Goal: Task Accomplishment & Management: Use online tool/utility

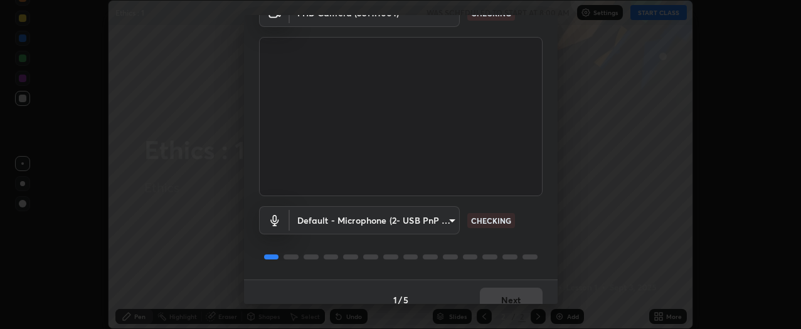
scroll to position [82, 0]
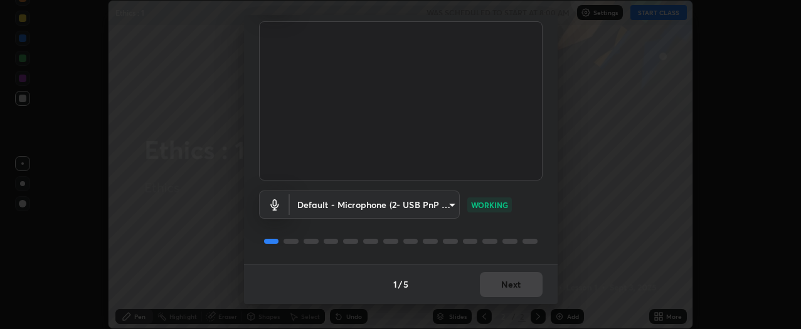
click at [516, 283] on div "1 / 5 Next" at bounding box center [401, 284] width 314 height 40
click at [516, 281] on div "1 / 5 Next" at bounding box center [401, 284] width 314 height 40
click at [514, 279] on button "Next" at bounding box center [511, 284] width 63 height 25
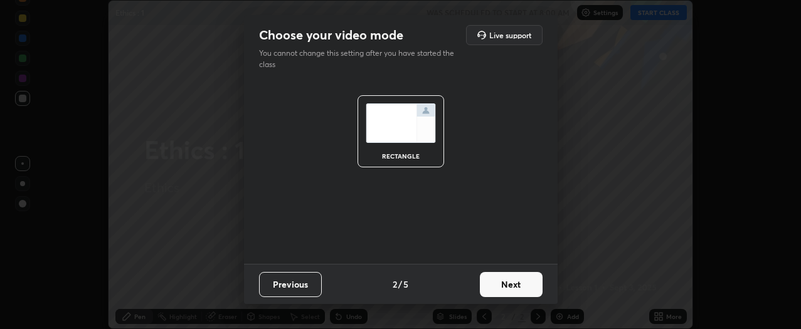
scroll to position [0, 0]
click at [513, 286] on button "Next" at bounding box center [511, 284] width 63 height 25
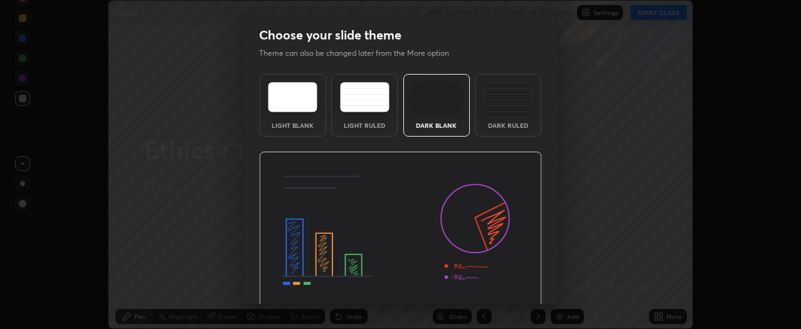
click at [518, 286] on img at bounding box center [400, 231] width 283 height 159
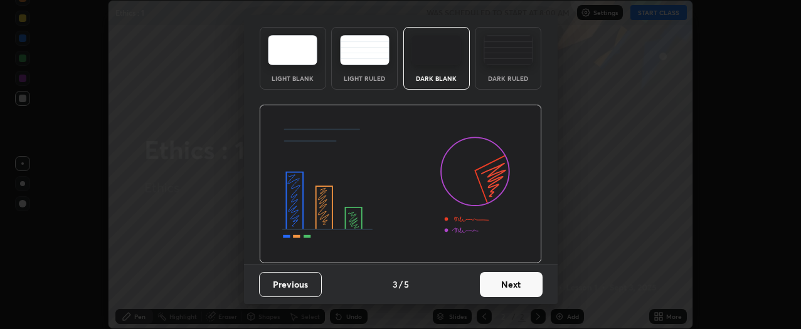
click at [520, 283] on button "Next" at bounding box center [511, 284] width 63 height 25
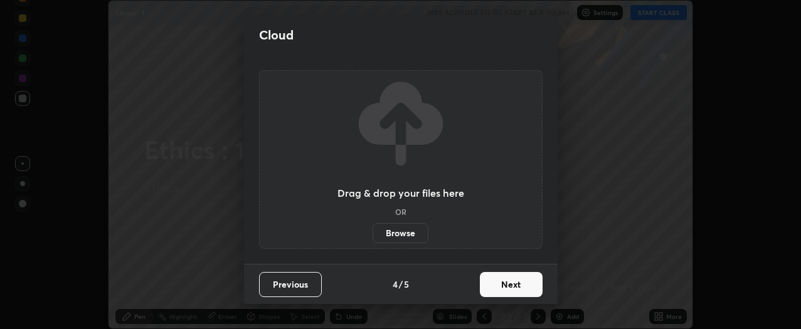
click at [520, 286] on button "Next" at bounding box center [511, 284] width 63 height 25
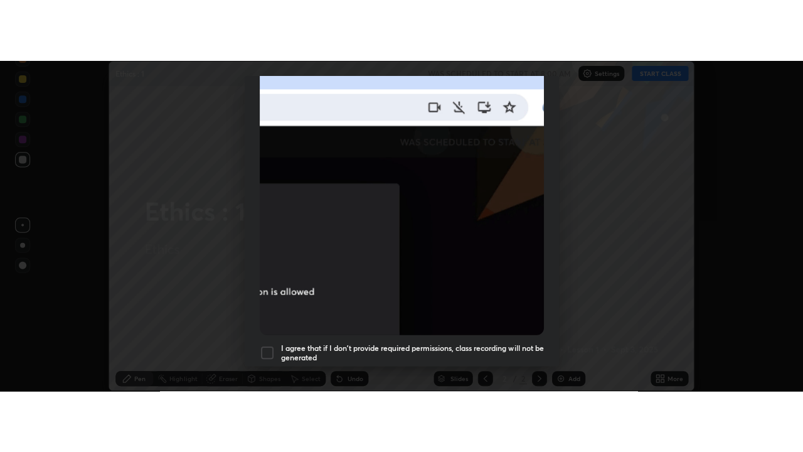
scroll to position [338, 0]
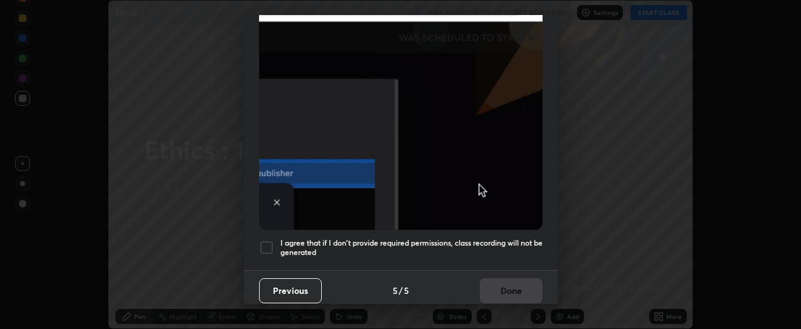
click at [270, 242] on div at bounding box center [266, 247] width 15 height 15
click at [499, 285] on button "Done" at bounding box center [511, 291] width 63 height 25
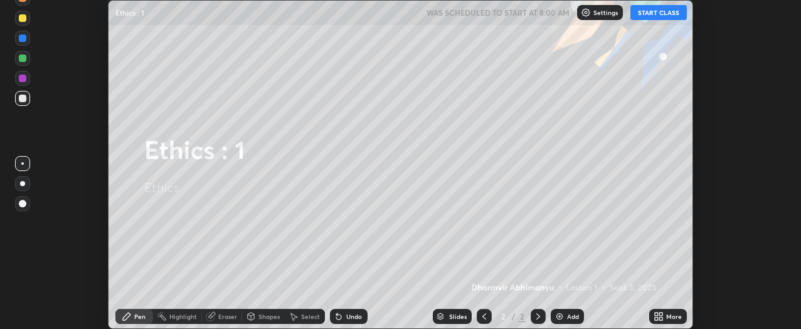
click at [660, 317] on icon at bounding box center [659, 317] width 10 height 10
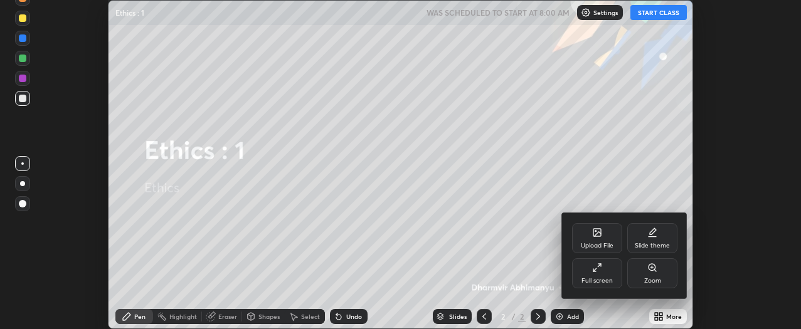
click at [608, 270] on div "Full screen" at bounding box center [597, 274] width 50 height 30
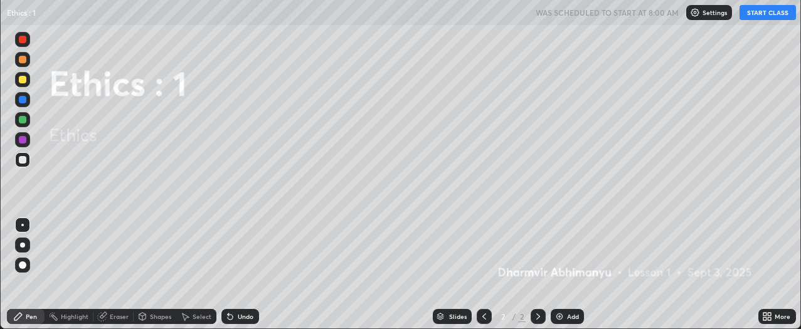
scroll to position [452, 803]
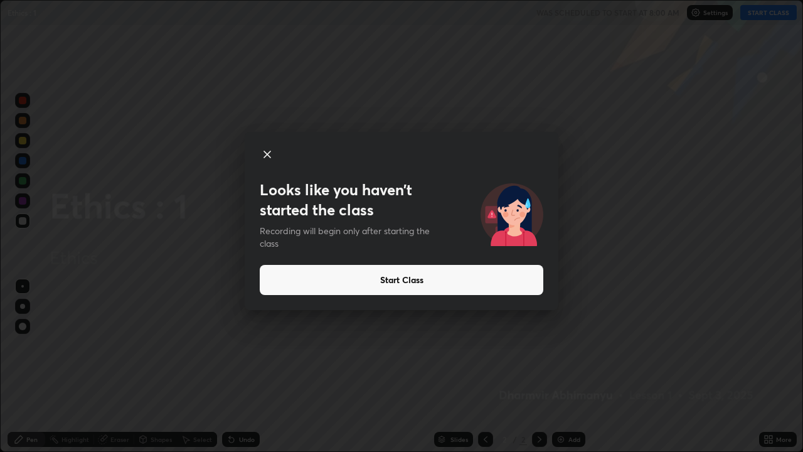
click at [461, 281] on button "Start Class" at bounding box center [402, 280] width 284 height 30
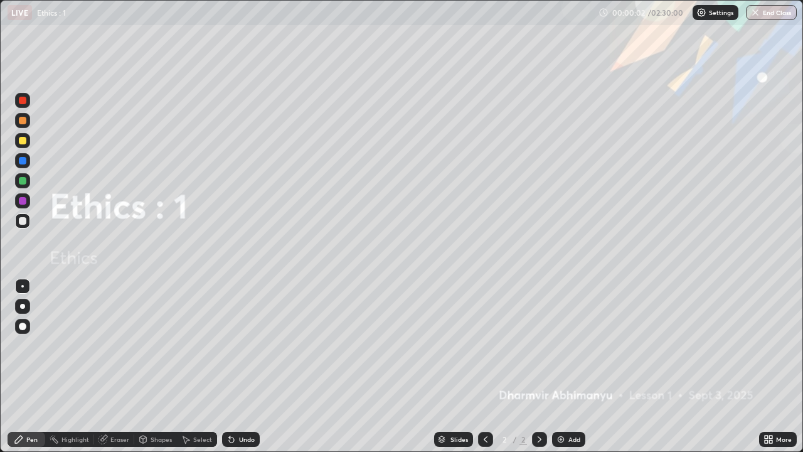
click at [766, 329] on icon at bounding box center [766, 437] width 3 height 3
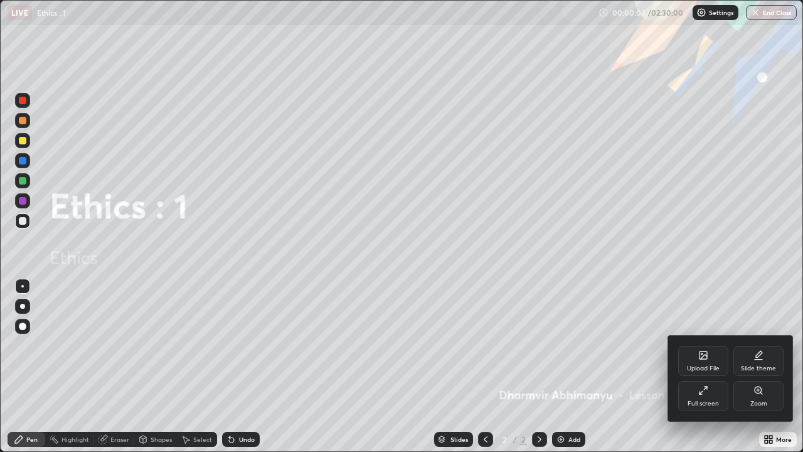
click at [706, 329] on div "Upload File" at bounding box center [703, 361] width 50 height 30
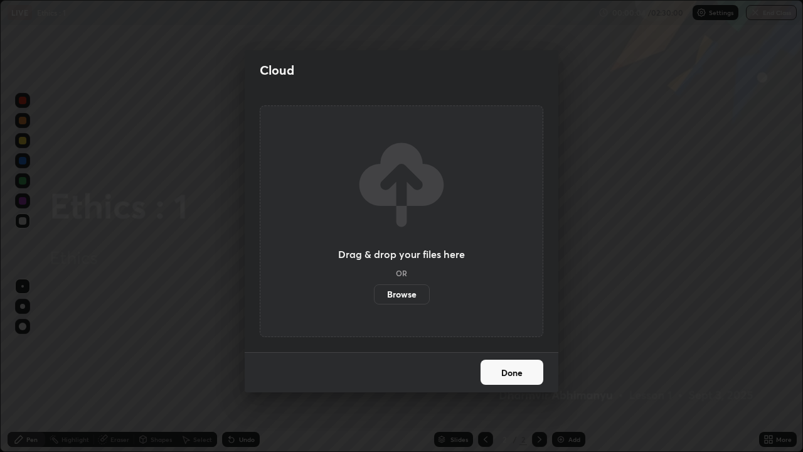
click at [415, 296] on label "Browse" at bounding box center [402, 294] width 56 height 20
click at [374, 296] on input "Browse" at bounding box center [374, 294] width 0 height 20
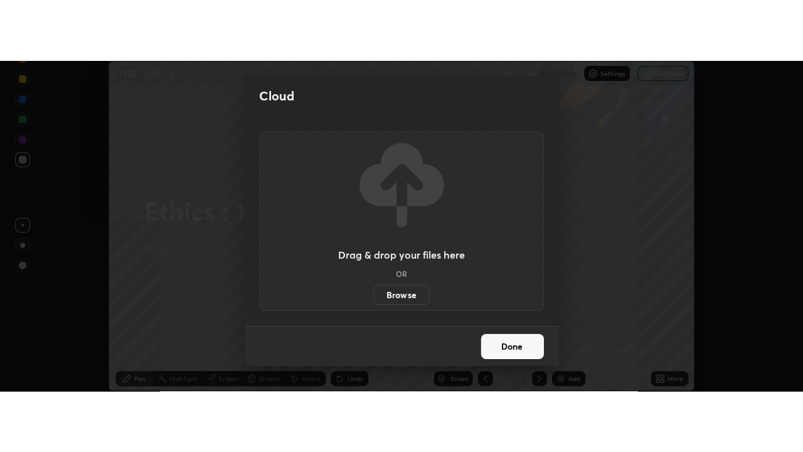
scroll to position [62428, 61956]
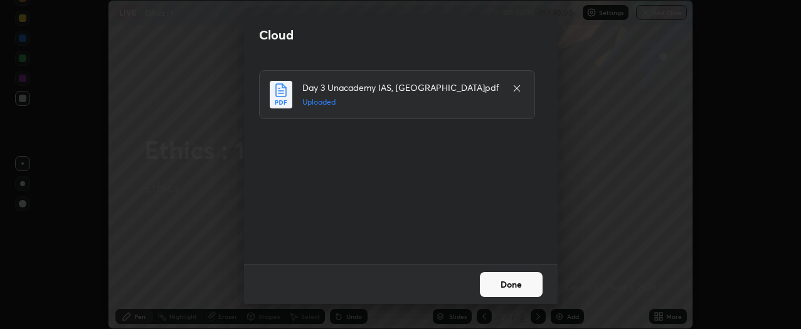
click at [518, 283] on button "Done" at bounding box center [511, 284] width 63 height 25
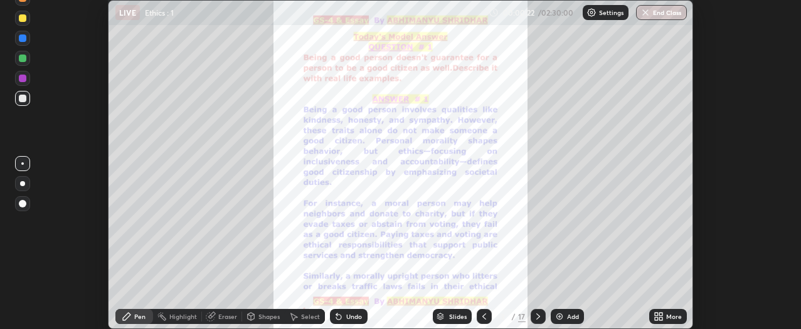
click at [659, 316] on icon at bounding box center [659, 317] width 10 height 10
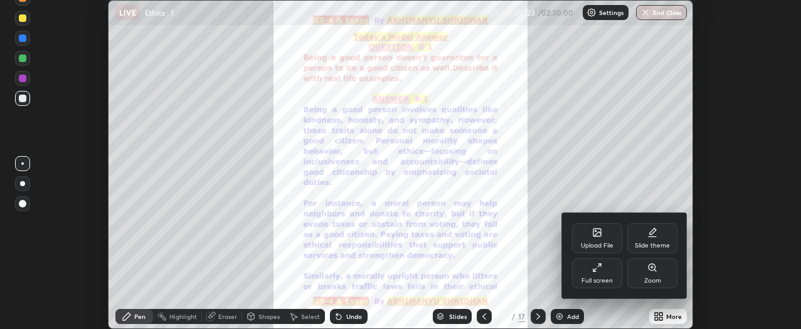
click at [604, 278] on div "Full screen" at bounding box center [597, 281] width 31 height 6
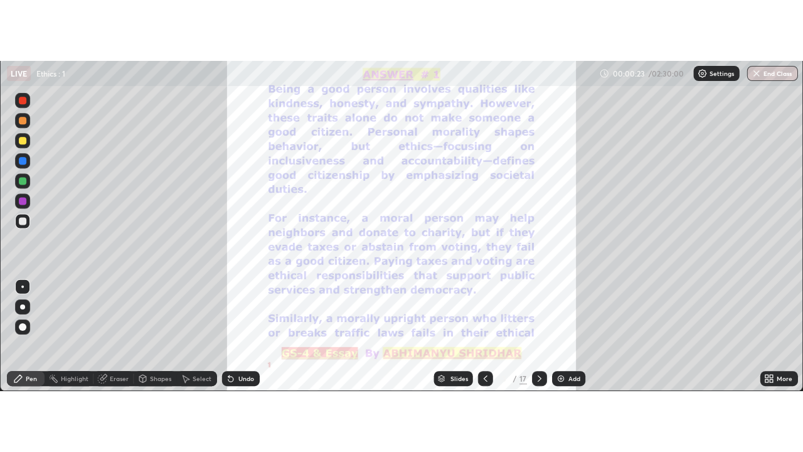
scroll to position [452, 803]
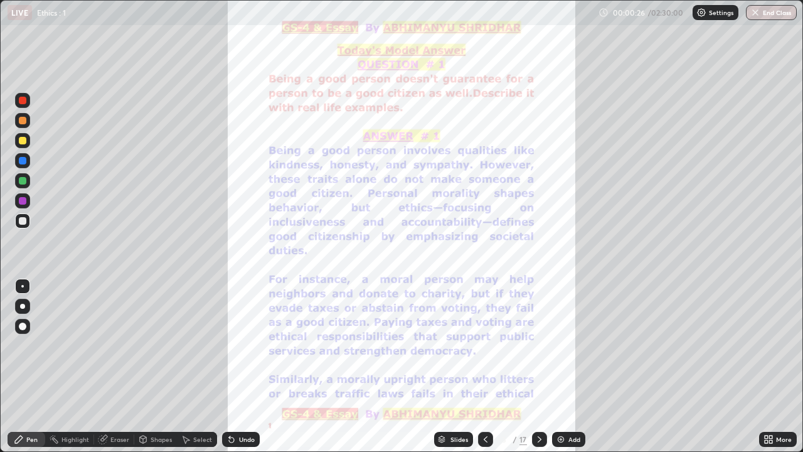
click at [575, 329] on div "Add" at bounding box center [575, 439] width 12 height 6
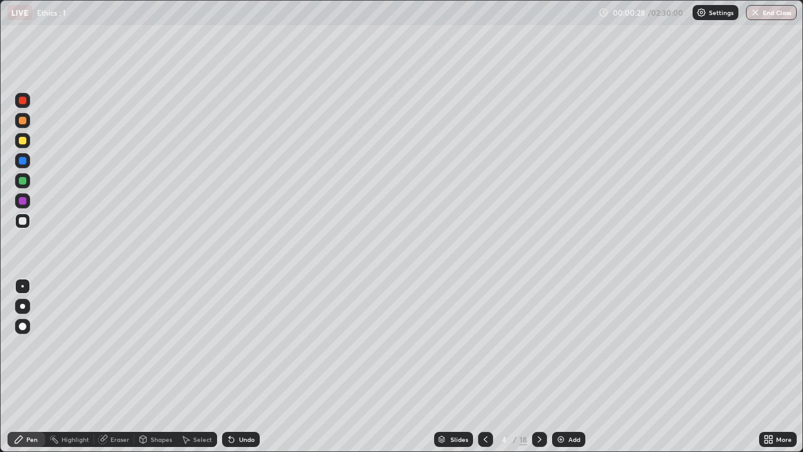
click at [484, 329] on icon at bounding box center [486, 439] width 10 height 10
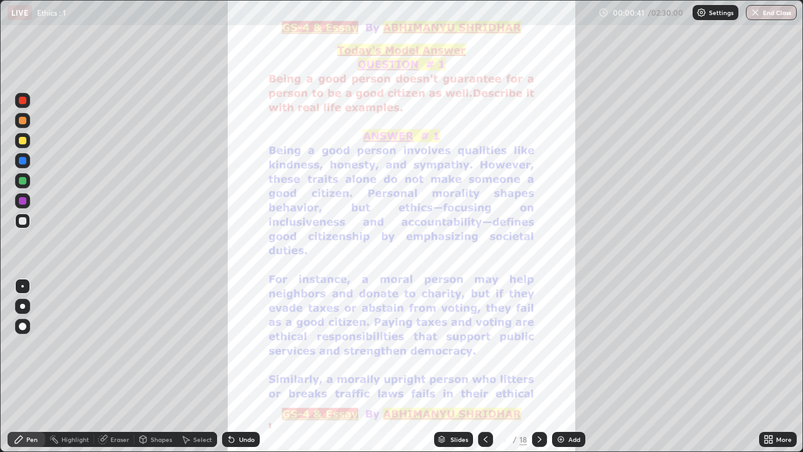
click at [569, 329] on div "Add" at bounding box center [575, 439] width 12 height 6
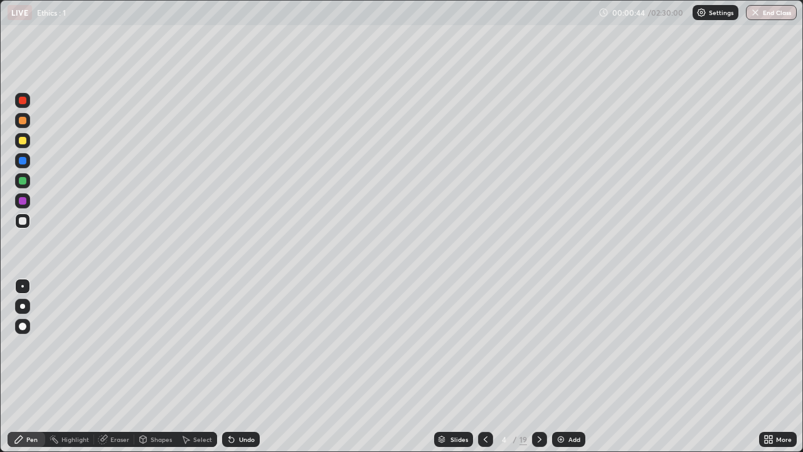
click at [484, 329] on icon at bounding box center [486, 439] width 10 height 10
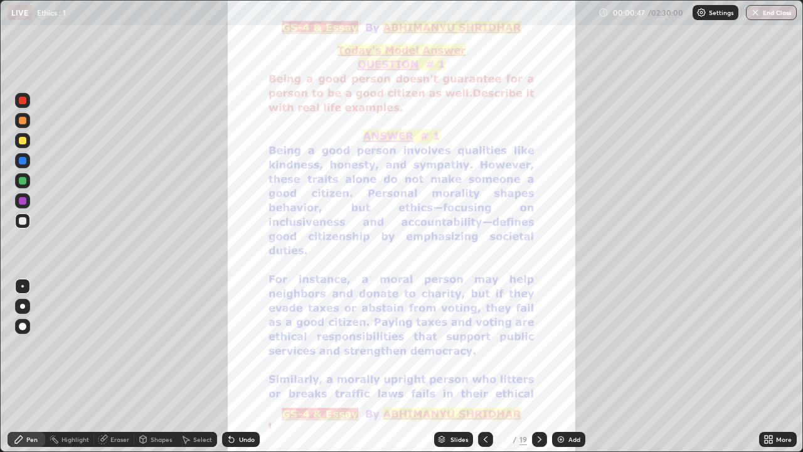
click at [537, 329] on icon at bounding box center [540, 439] width 10 height 10
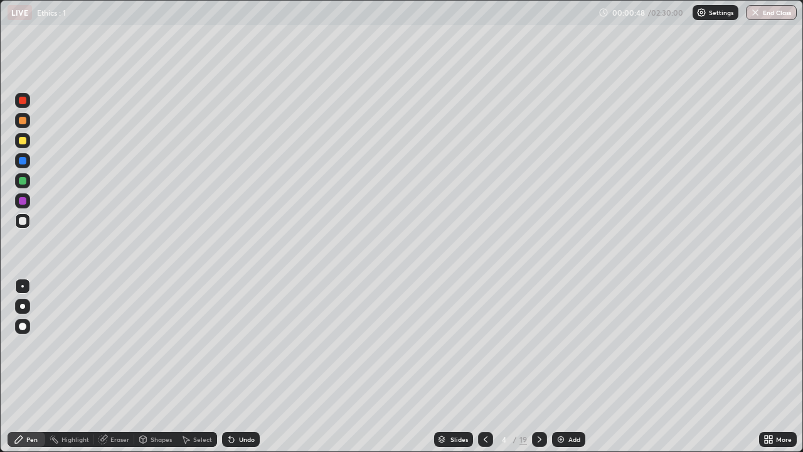
click at [481, 329] on div at bounding box center [485, 439] width 15 height 15
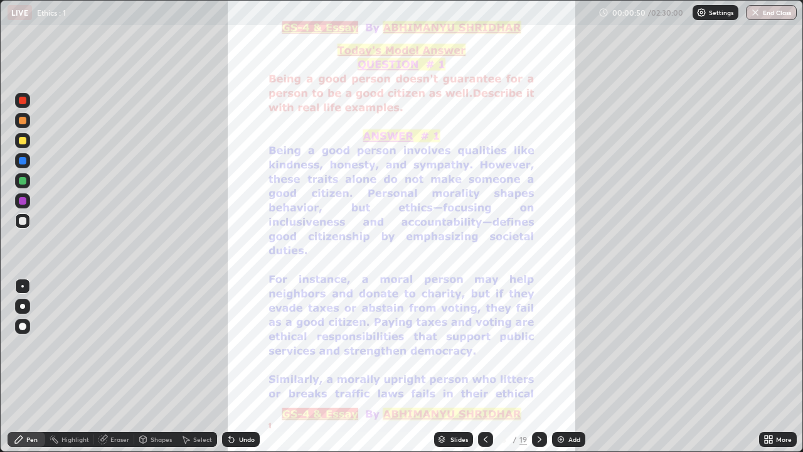
click at [26, 329] on div "Pen" at bounding box center [31, 439] width 11 height 6
click at [35, 329] on div "Pen" at bounding box center [31, 439] width 11 height 6
click at [25, 141] on div at bounding box center [23, 141] width 8 height 8
click at [538, 329] on icon at bounding box center [540, 439] width 10 height 10
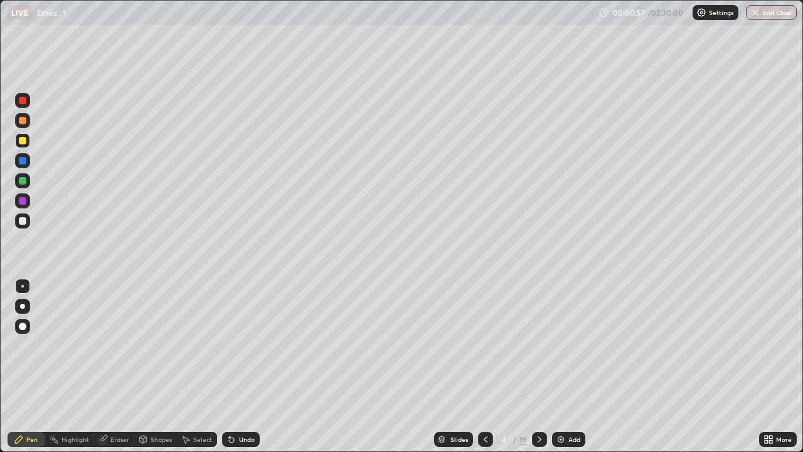
click at [538, 329] on icon at bounding box center [540, 439] width 10 height 10
click at [486, 329] on icon at bounding box center [486, 439] width 10 height 10
click at [484, 329] on icon at bounding box center [486, 439] width 10 height 10
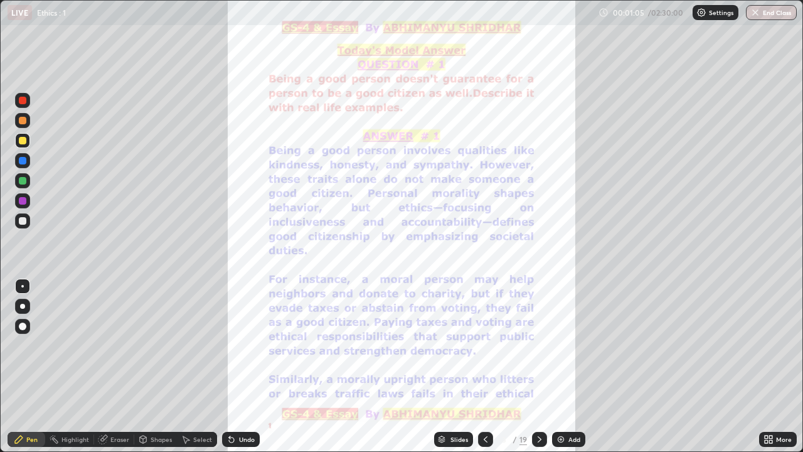
click at [564, 329] on img at bounding box center [561, 439] width 10 height 10
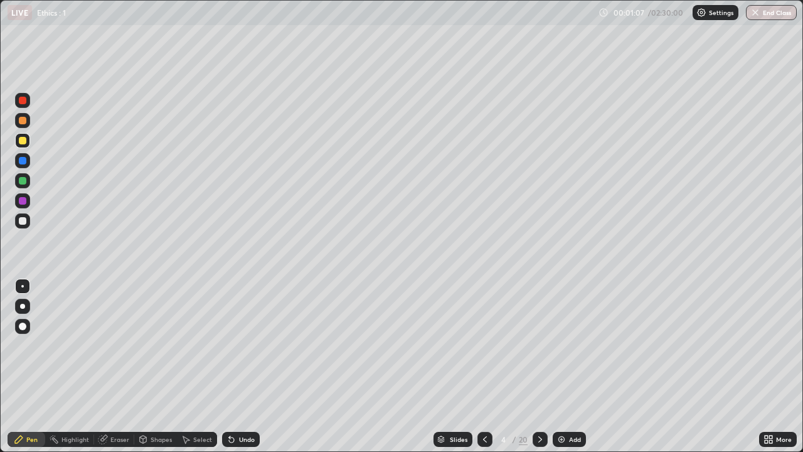
click at [484, 329] on icon at bounding box center [485, 439] width 10 height 10
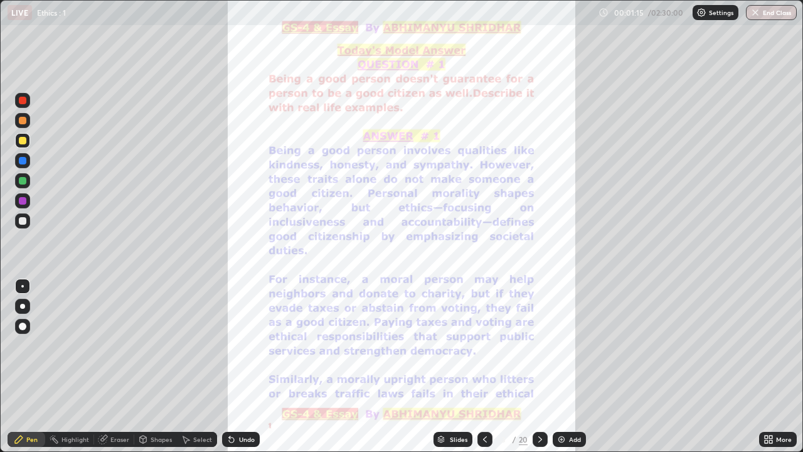
click at [444, 329] on div "Slides" at bounding box center [453, 439] width 39 height 15
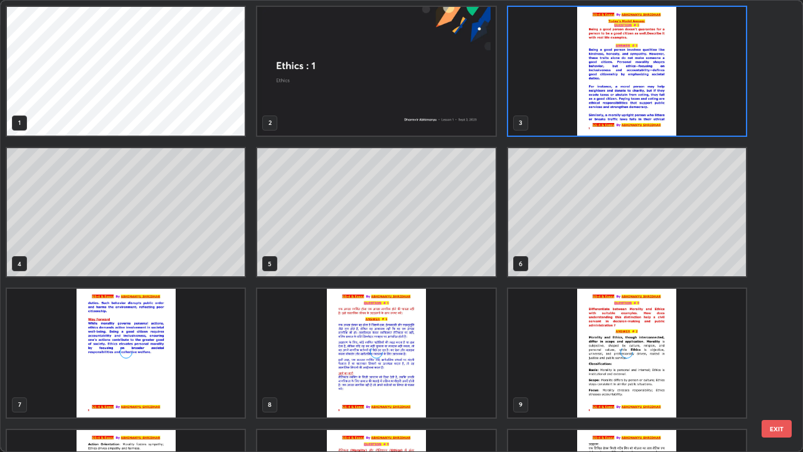
scroll to position [447, 796]
click at [636, 328] on img "grid" at bounding box center [627, 353] width 238 height 129
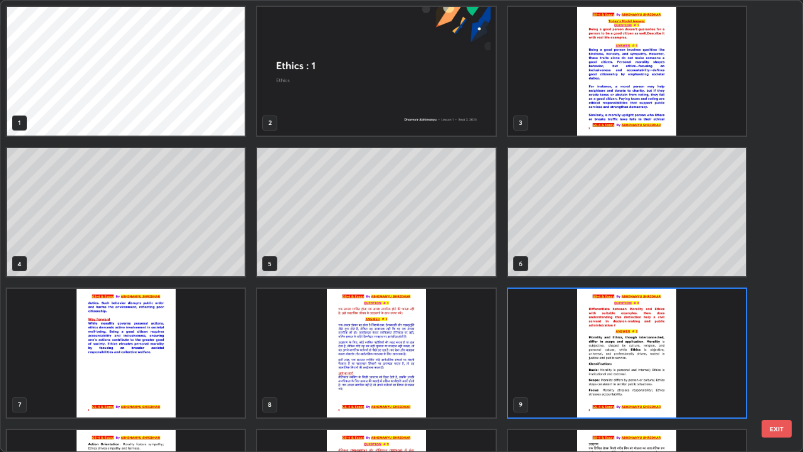
click at [705, 329] on img "grid" at bounding box center [627, 353] width 238 height 129
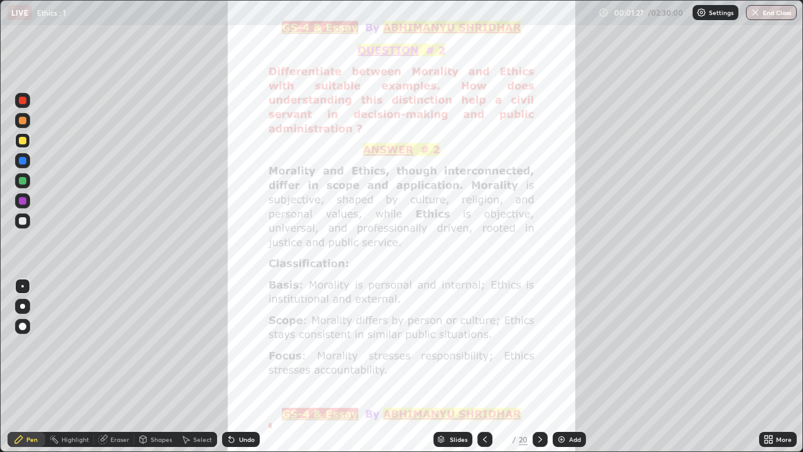
click at [451, 329] on div "Slides" at bounding box center [459, 439] width 18 height 6
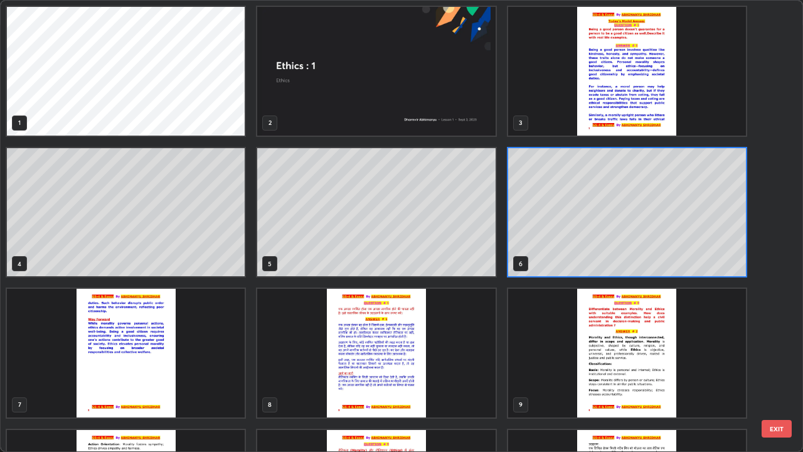
click at [701, 329] on img "grid" at bounding box center [627, 353] width 238 height 129
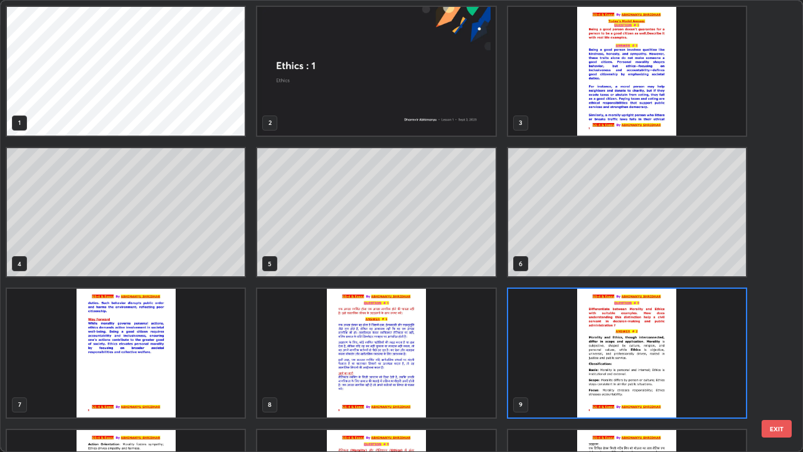
click at [438, 88] on img "grid" at bounding box center [376, 71] width 238 height 129
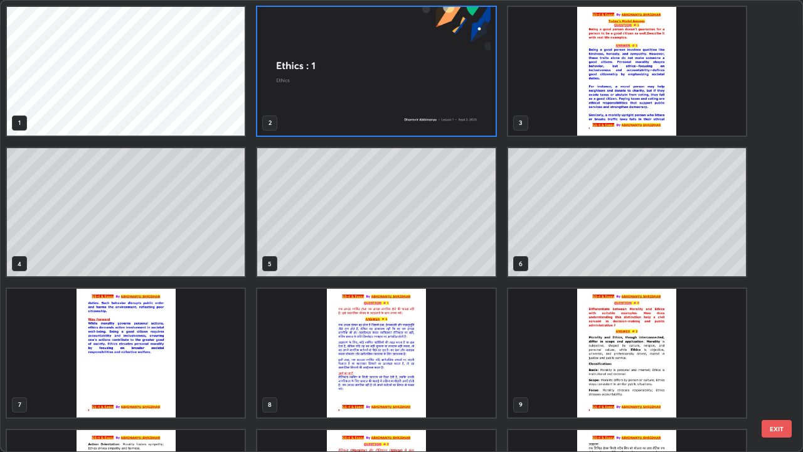
click at [603, 91] on img "grid" at bounding box center [627, 71] width 238 height 129
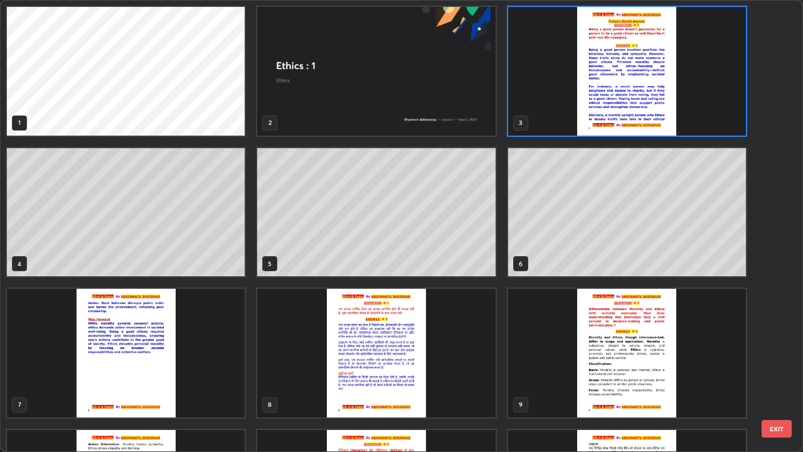
click at [624, 99] on img "grid" at bounding box center [627, 71] width 238 height 129
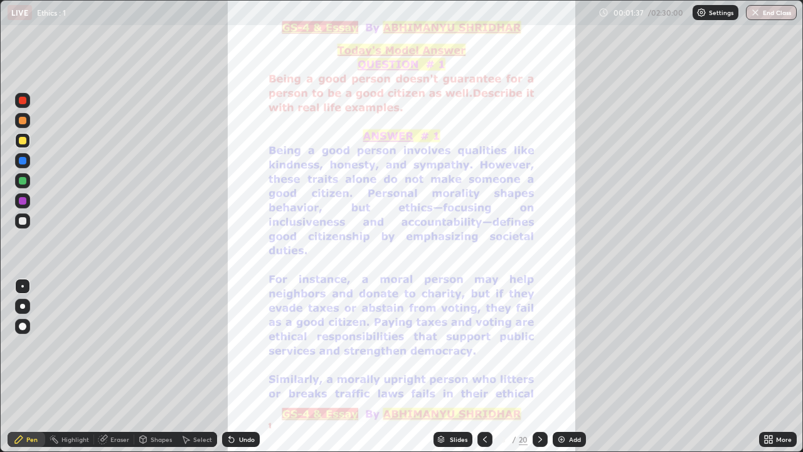
click at [637, 100] on img "grid" at bounding box center [627, 71] width 238 height 129
click at [569, 329] on div "Add" at bounding box center [575, 439] width 12 height 6
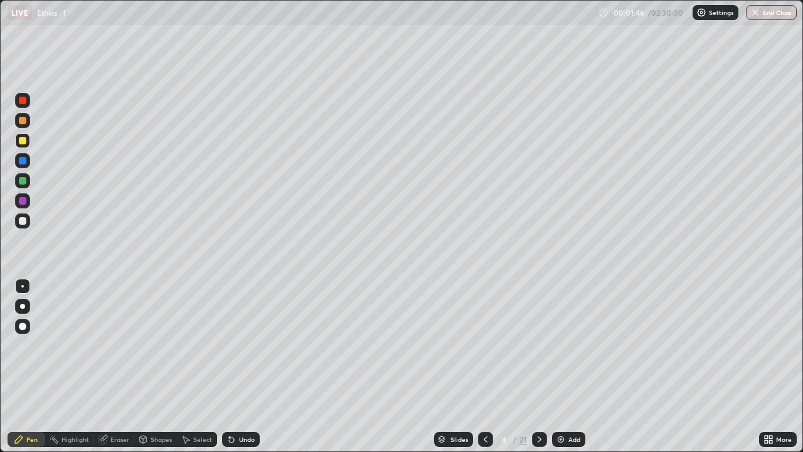
click at [540, 329] on icon at bounding box center [540, 439] width 4 height 6
click at [538, 329] on icon at bounding box center [540, 439] width 10 height 10
click at [484, 329] on icon at bounding box center [486, 439] width 10 height 10
click at [483, 329] on icon at bounding box center [486, 439] width 10 height 10
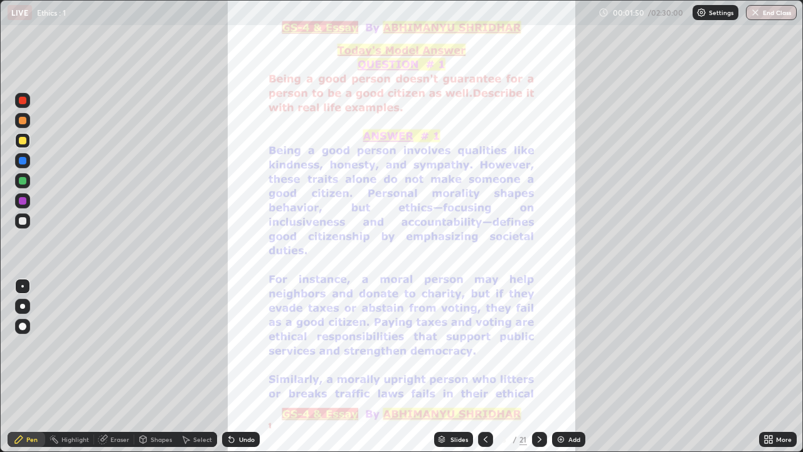
click at [484, 329] on icon at bounding box center [486, 439] width 10 height 10
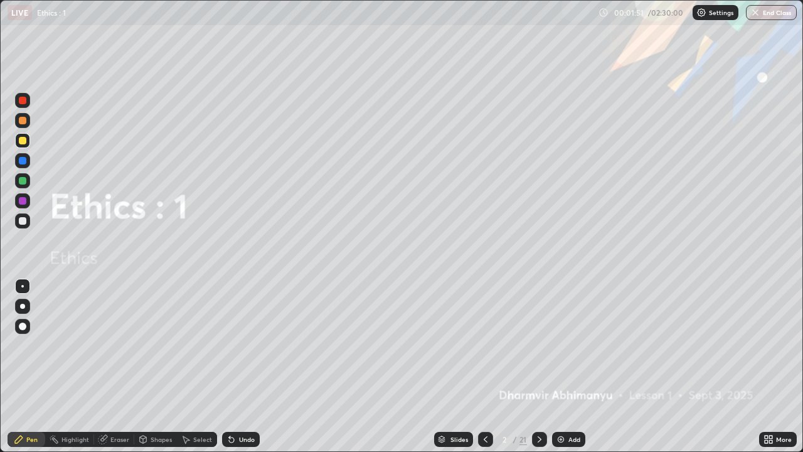
click at [484, 329] on icon at bounding box center [486, 439] width 10 height 10
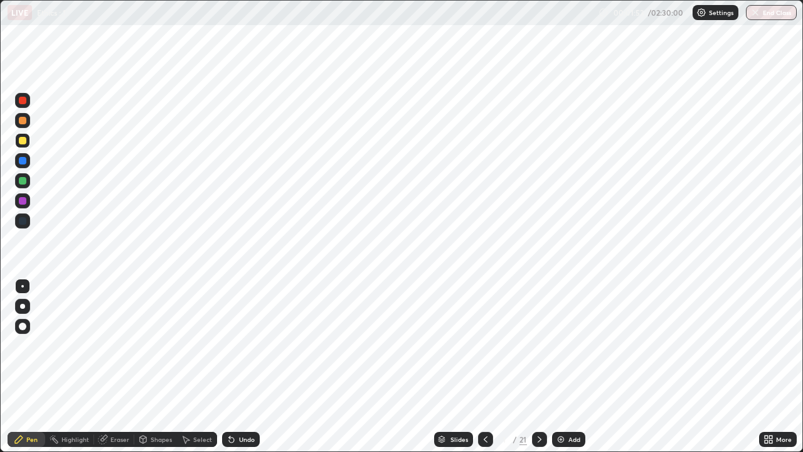
click at [485, 329] on icon at bounding box center [486, 439] width 10 height 10
click at [484, 329] on icon at bounding box center [486, 439] width 10 height 10
click at [539, 329] on icon at bounding box center [540, 439] width 10 height 10
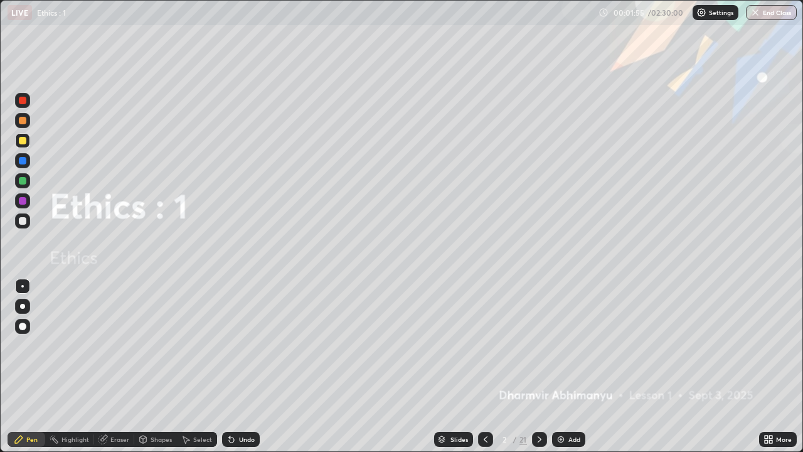
click at [538, 329] on icon at bounding box center [540, 439] width 10 height 10
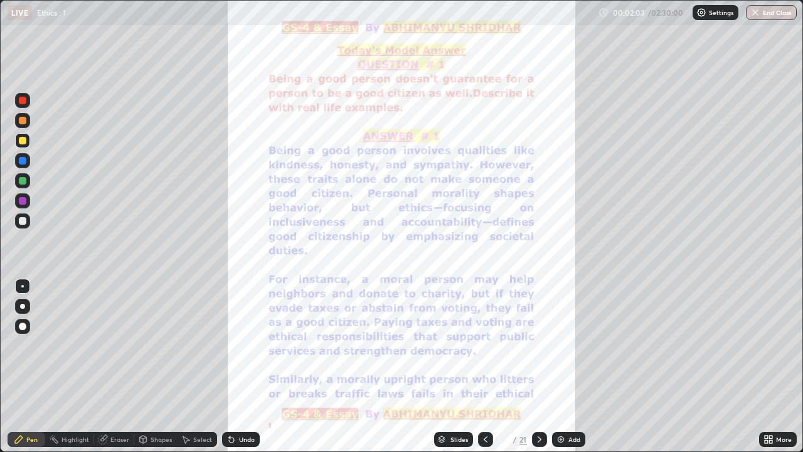
click at [117, 329] on div "Eraser" at bounding box center [119, 439] width 19 height 6
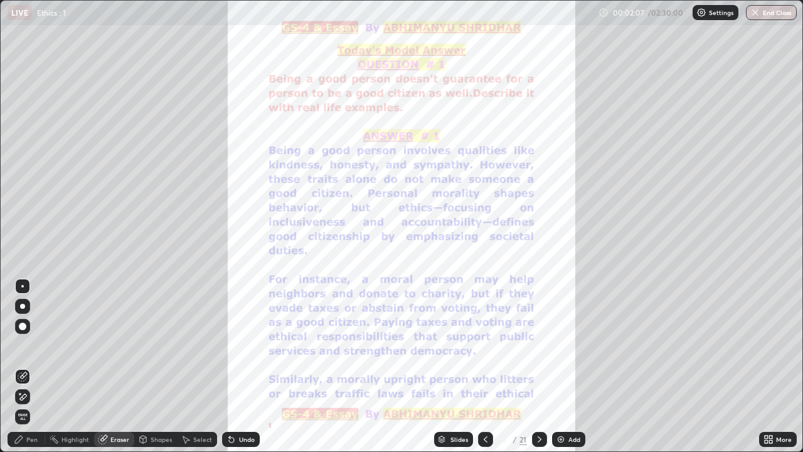
click at [538, 329] on icon at bounding box center [540, 439] width 10 height 10
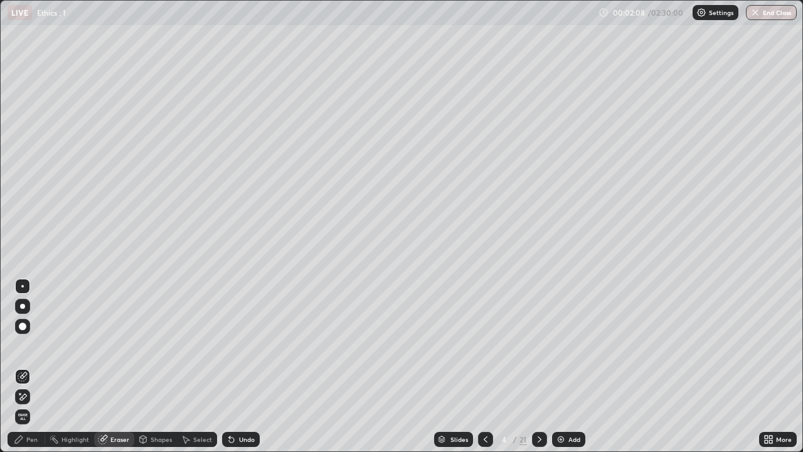
click at [539, 329] on icon at bounding box center [540, 439] width 10 height 10
click at [538, 329] on icon at bounding box center [540, 439] width 10 height 10
click at [484, 329] on icon at bounding box center [486, 439] width 10 height 10
click at [485, 329] on icon at bounding box center [486, 439] width 4 height 6
click at [486, 329] on icon at bounding box center [486, 439] width 10 height 10
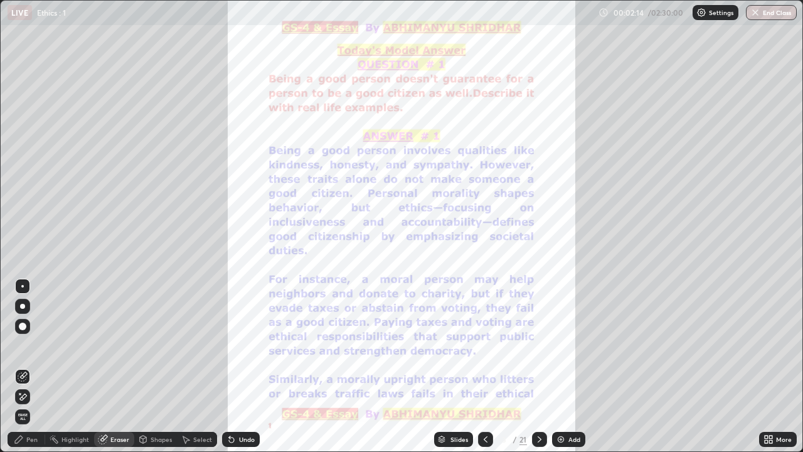
click at [569, 329] on div "Add" at bounding box center [575, 439] width 12 height 6
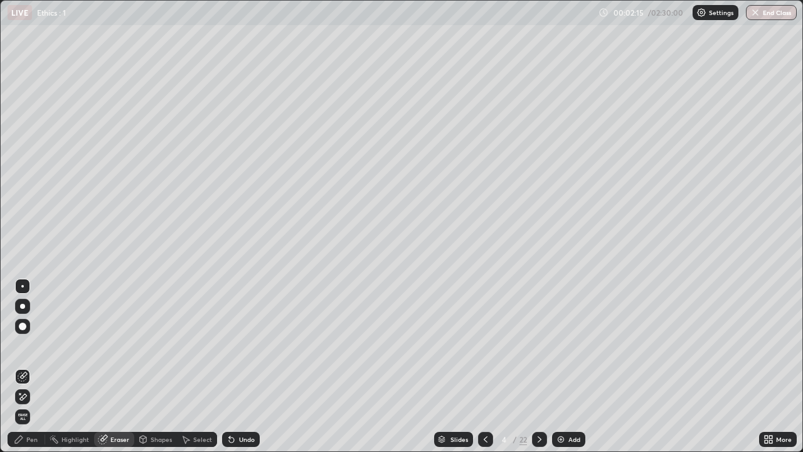
click at [570, 329] on div "Add" at bounding box center [575, 439] width 12 height 6
click at [569, 329] on div "Add" at bounding box center [575, 439] width 12 height 6
click at [484, 329] on icon at bounding box center [485, 439] width 10 height 10
click at [485, 329] on icon at bounding box center [485, 439] width 10 height 10
click at [485, 329] on icon at bounding box center [485, 439] width 4 height 6
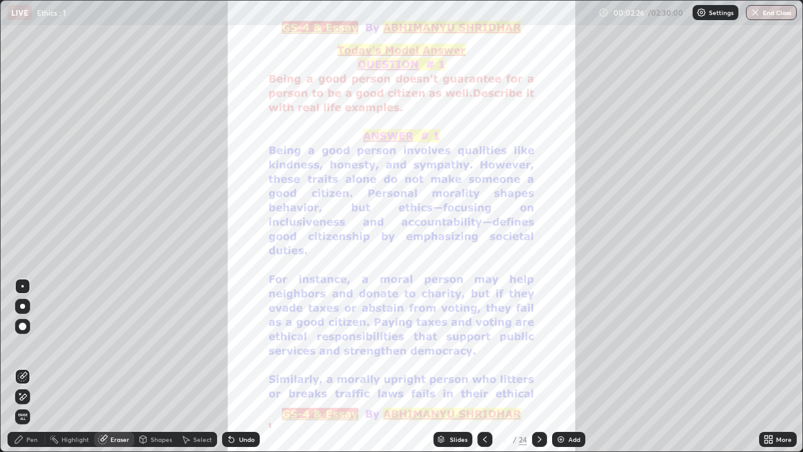
click at [440, 329] on icon at bounding box center [441, 437] width 6 height 3
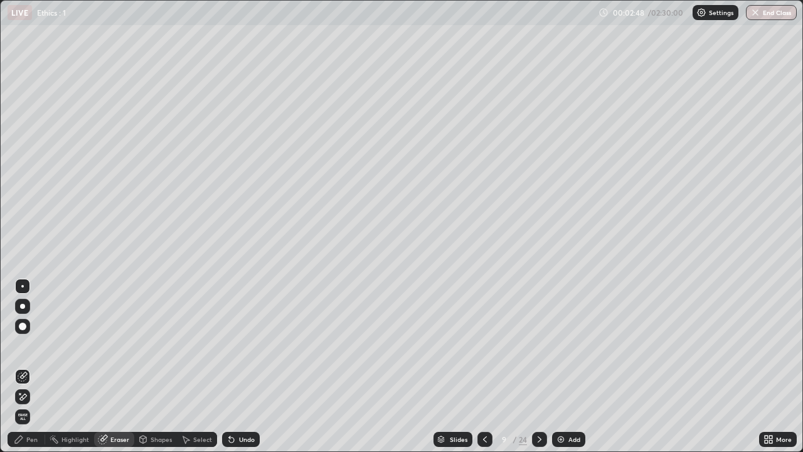
click at [484, 329] on icon at bounding box center [485, 439] width 10 height 10
click at [485, 329] on icon at bounding box center [485, 439] width 10 height 10
click at [484, 329] on icon at bounding box center [485, 439] width 10 height 10
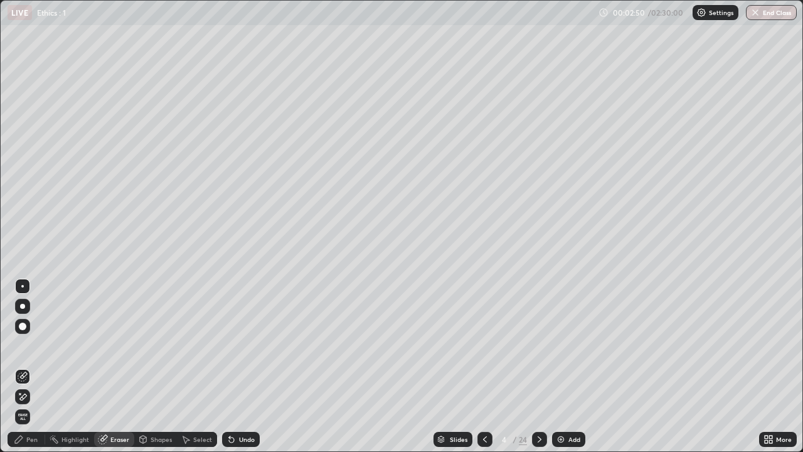
click at [485, 329] on icon at bounding box center [485, 439] width 10 height 10
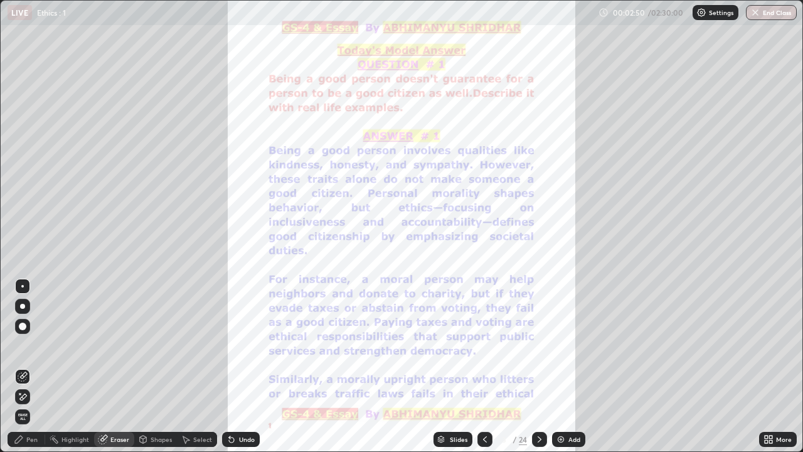
click at [484, 329] on icon at bounding box center [485, 439] width 10 height 10
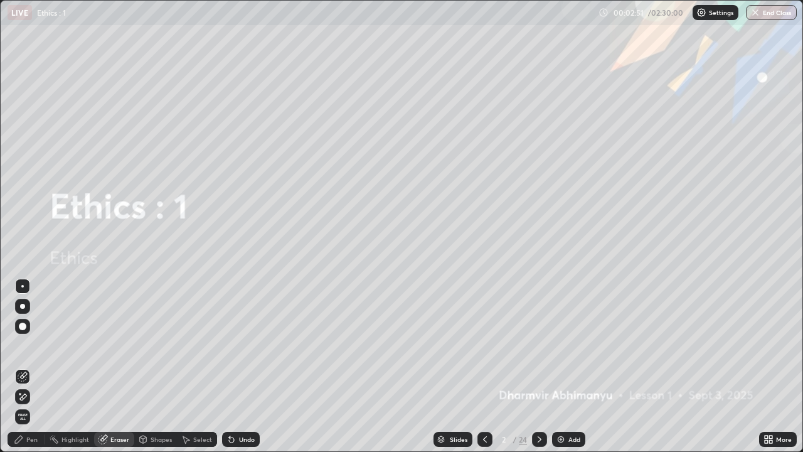
click at [486, 329] on icon at bounding box center [485, 439] width 10 height 10
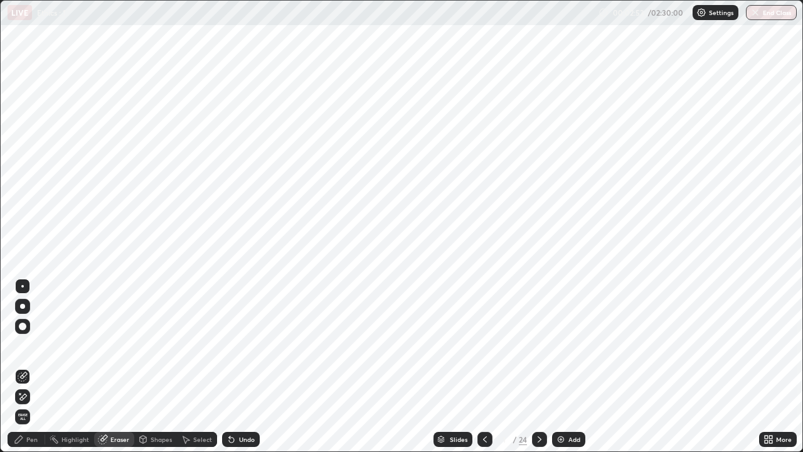
click at [484, 329] on icon at bounding box center [485, 439] width 10 height 10
click at [538, 329] on icon at bounding box center [540, 439] width 10 height 10
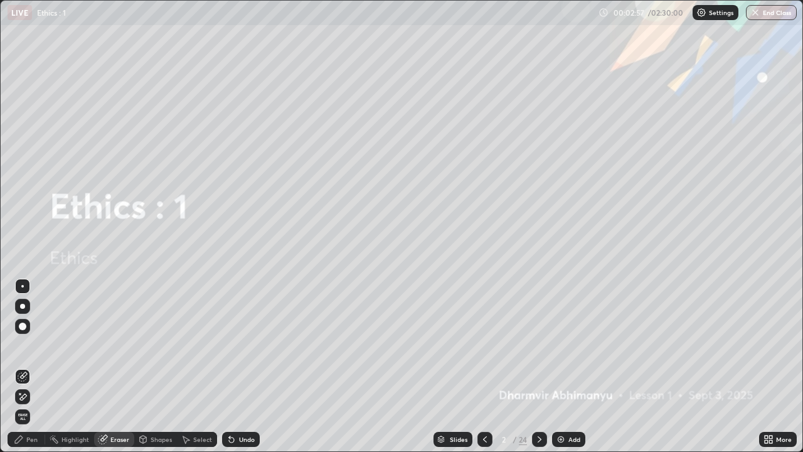
click at [766, 329] on icon at bounding box center [766, 441] width 3 height 3
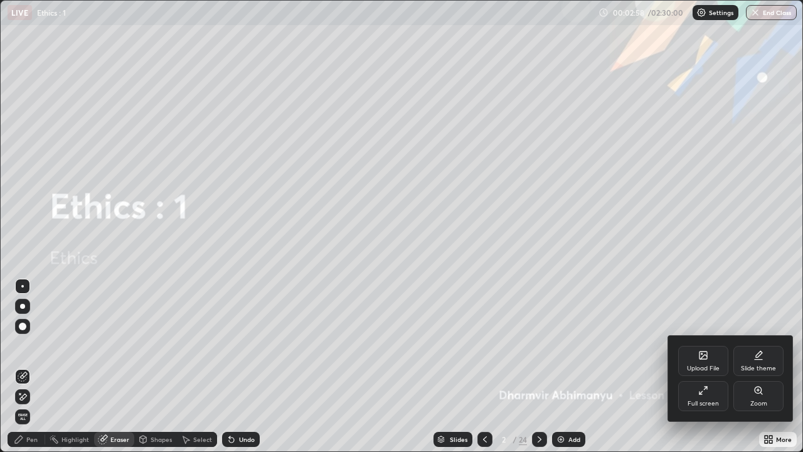
click at [706, 329] on div "Upload File" at bounding box center [703, 361] width 50 height 30
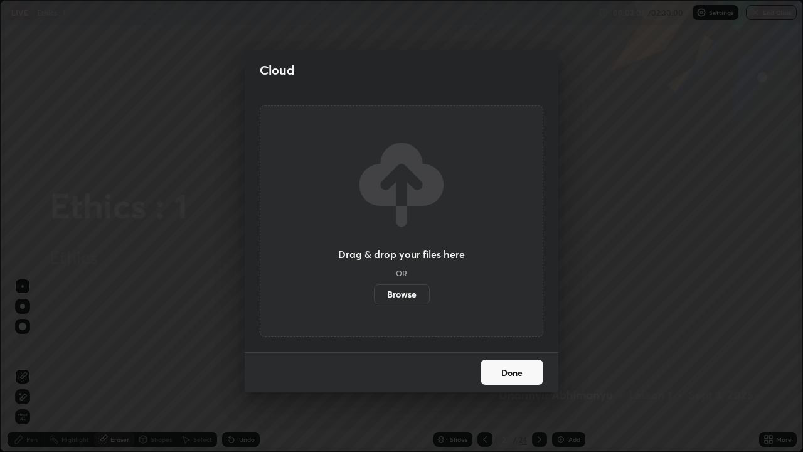
click at [523, 329] on button "Done" at bounding box center [512, 372] width 63 height 25
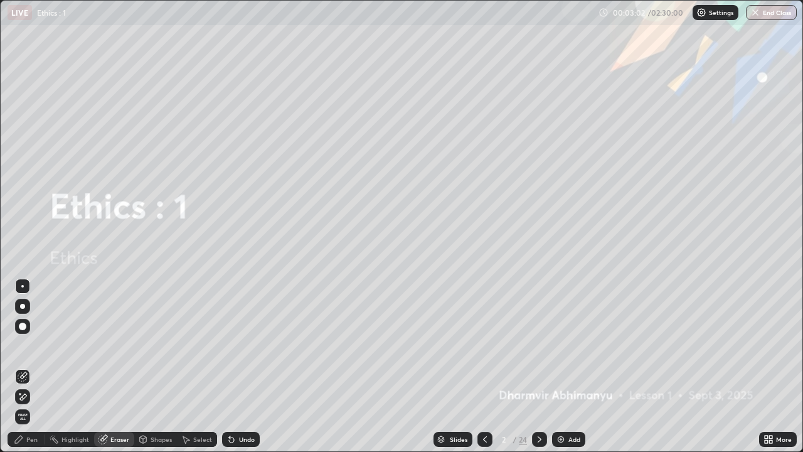
click at [766, 329] on icon at bounding box center [766, 441] width 3 height 3
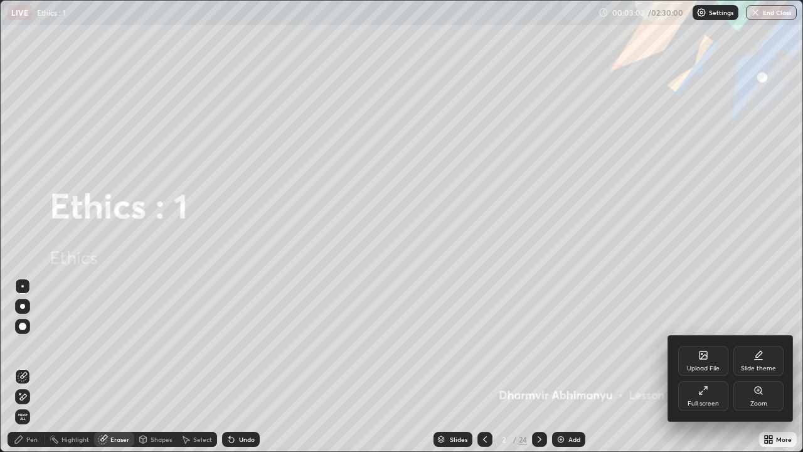
click at [714, 329] on div "Full screen" at bounding box center [703, 403] width 31 height 6
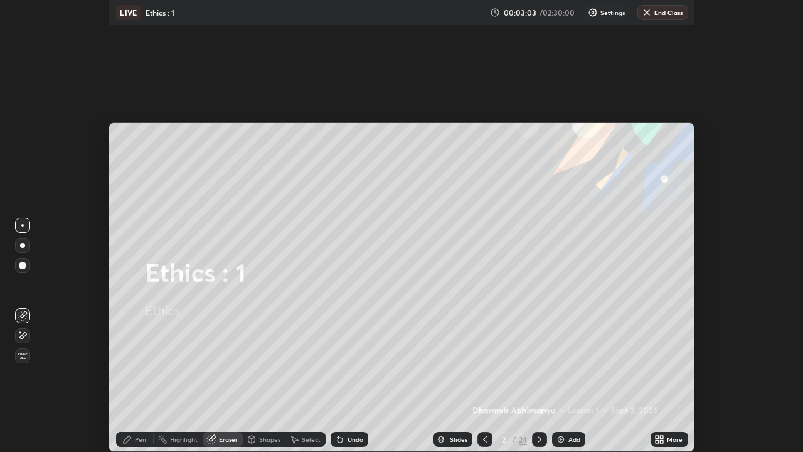
scroll to position [62428, 61956]
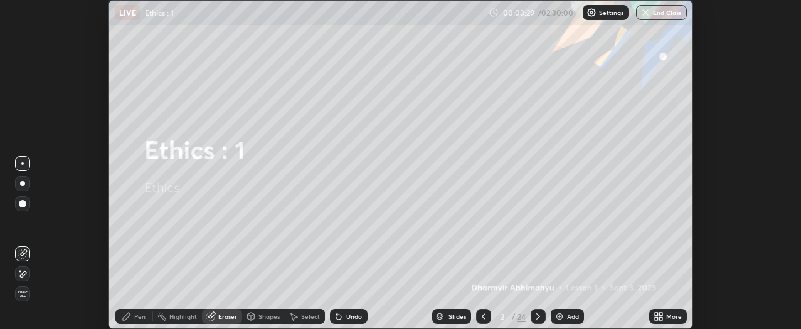
click at [483, 317] on icon at bounding box center [484, 317] width 10 height 10
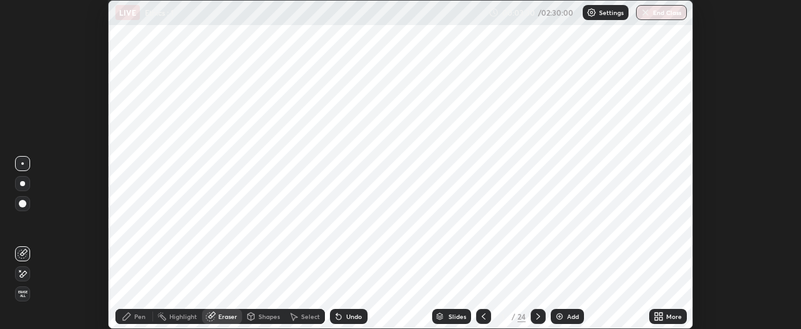
click at [484, 315] on icon at bounding box center [484, 317] width 10 height 10
click at [658, 317] on icon at bounding box center [659, 317] width 10 height 10
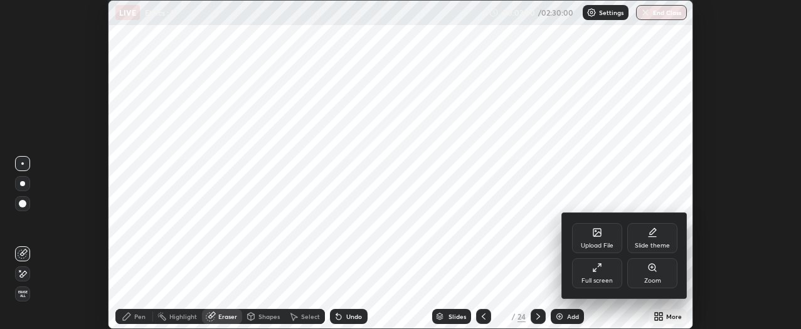
click at [531, 289] on div at bounding box center [400, 164] width 801 height 329
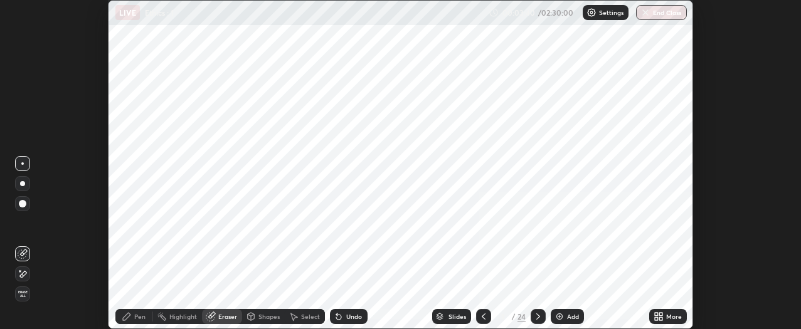
click at [539, 316] on icon at bounding box center [538, 317] width 10 height 10
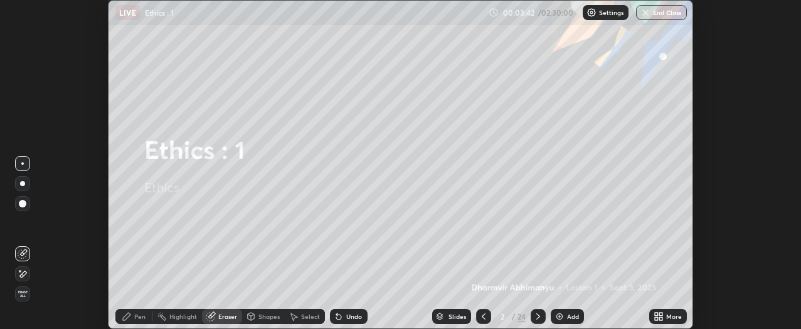
click at [658, 319] on icon at bounding box center [656, 319] width 3 height 3
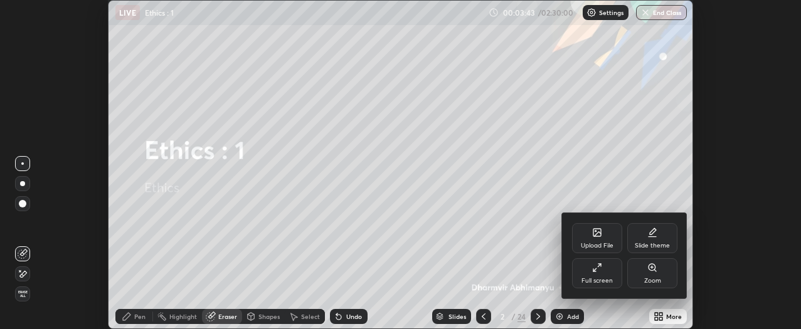
click at [597, 240] on div "Upload File" at bounding box center [597, 238] width 50 height 30
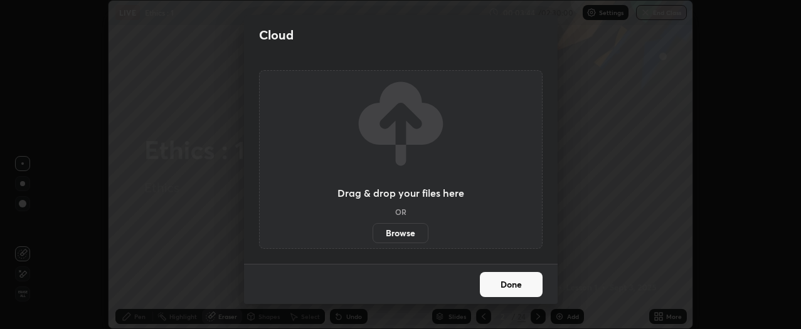
click at [413, 232] on label "Browse" at bounding box center [401, 233] width 56 height 20
click at [373, 232] on input "Browse" at bounding box center [373, 233] width 0 height 20
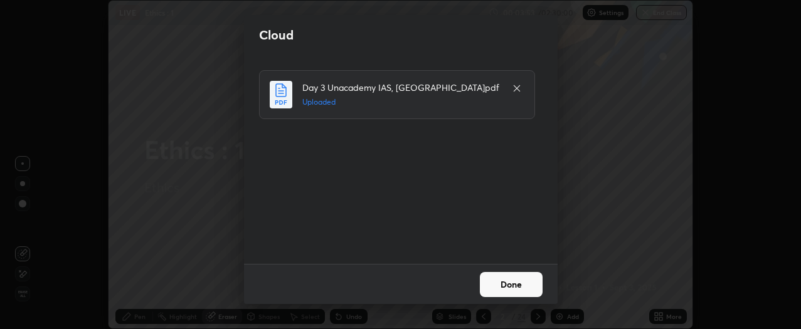
click at [522, 284] on button "Done" at bounding box center [511, 284] width 63 height 25
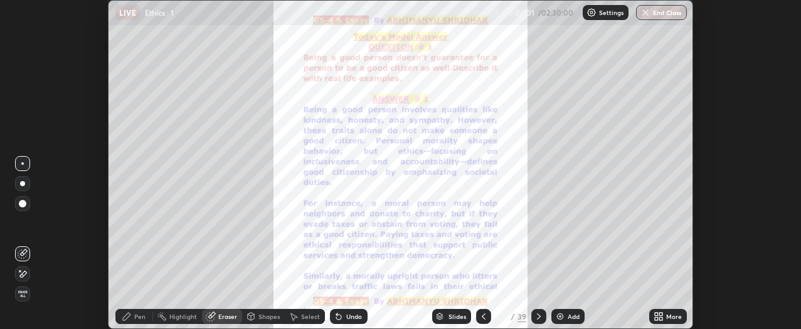
click at [540, 316] on icon at bounding box center [539, 317] width 10 height 10
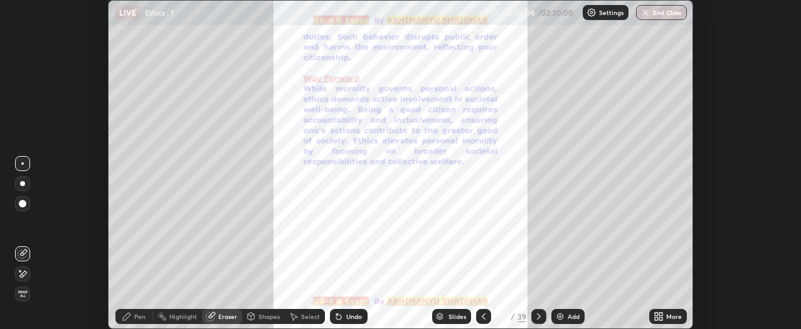
click at [536, 314] on icon at bounding box center [539, 317] width 10 height 10
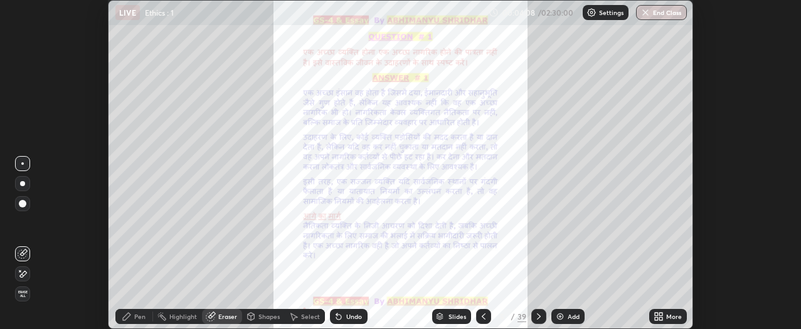
click at [488, 316] on div at bounding box center [483, 316] width 15 height 15
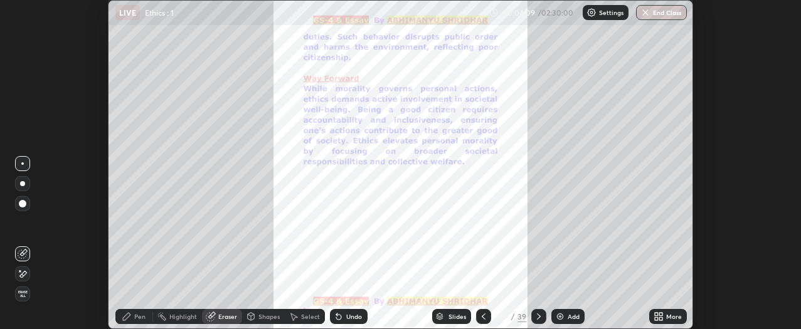
click at [484, 314] on icon at bounding box center [484, 317] width 4 height 6
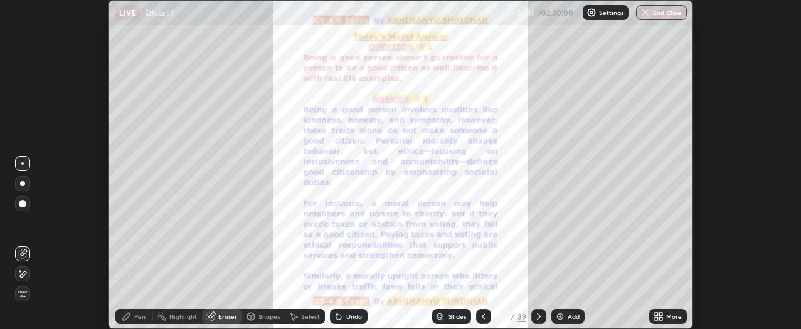
click at [661, 314] on icon at bounding box center [661, 314] width 3 height 3
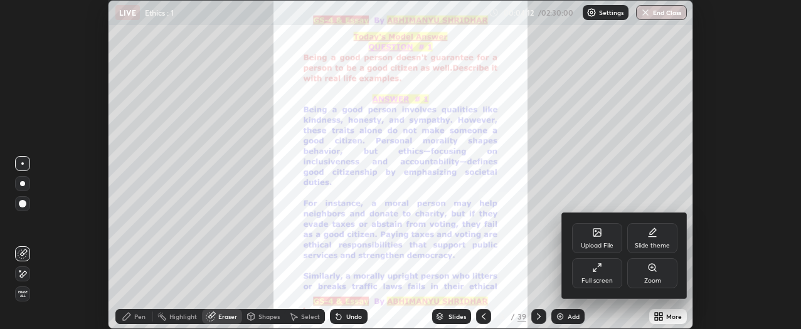
click at [605, 268] on div "Full screen" at bounding box center [597, 274] width 50 height 30
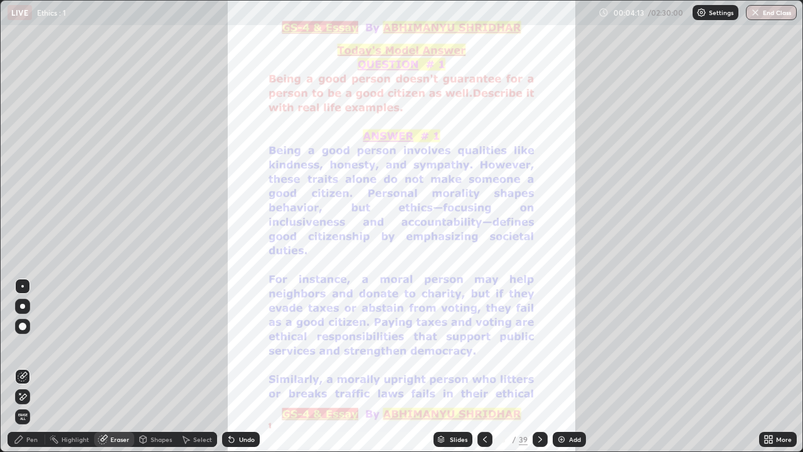
scroll to position [452, 803]
click at [539, 329] on icon at bounding box center [540, 439] width 10 height 10
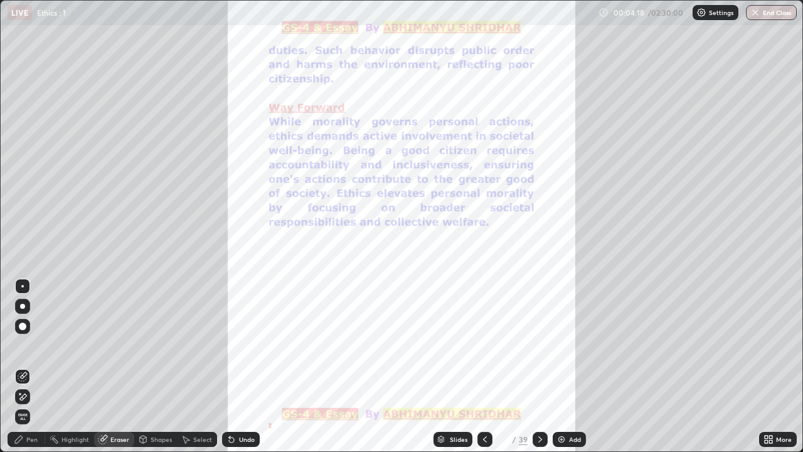
click at [537, 329] on icon at bounding box center [540, 439] width 10 height 10
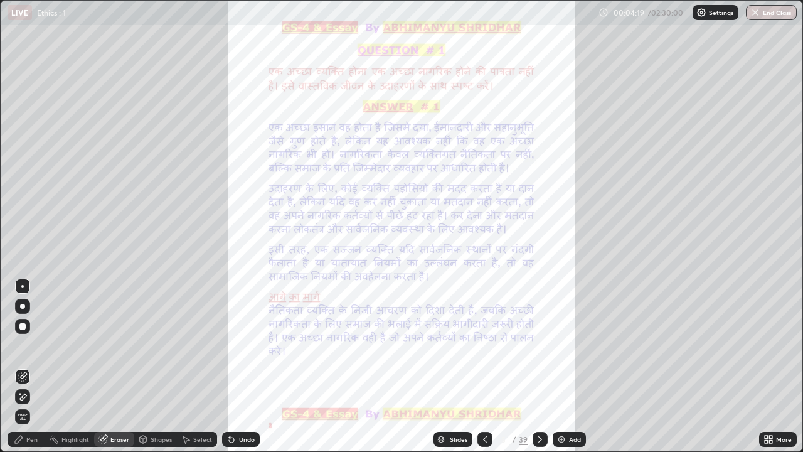
click at [484, 329] on icon at bounding box center [485, 439] width 10 height 10
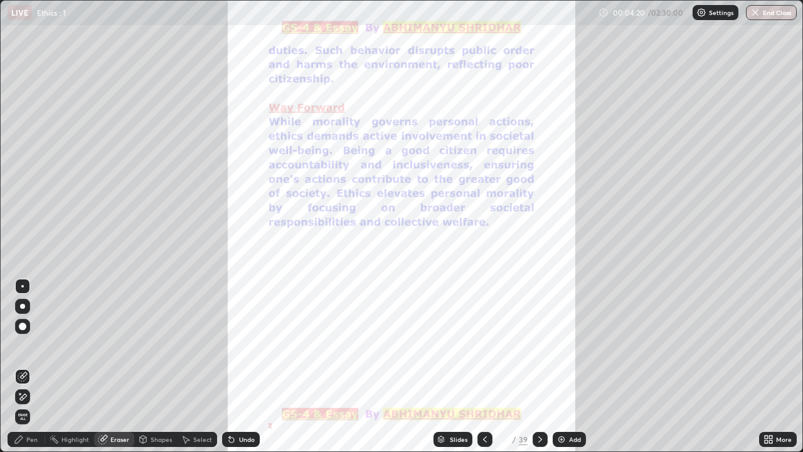
click at [484, 329] on icon at bounding box center [485, 439] width 4 height 6
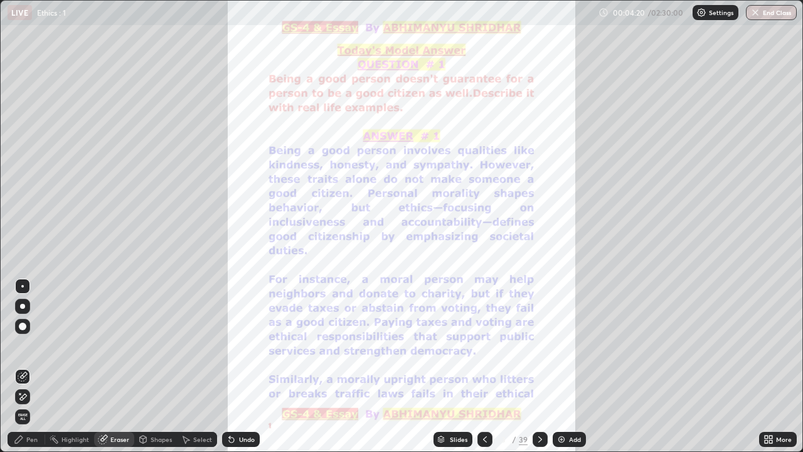
click at [565, 329] on div "Add" at bounding box center [569, 439] width 33 height 15
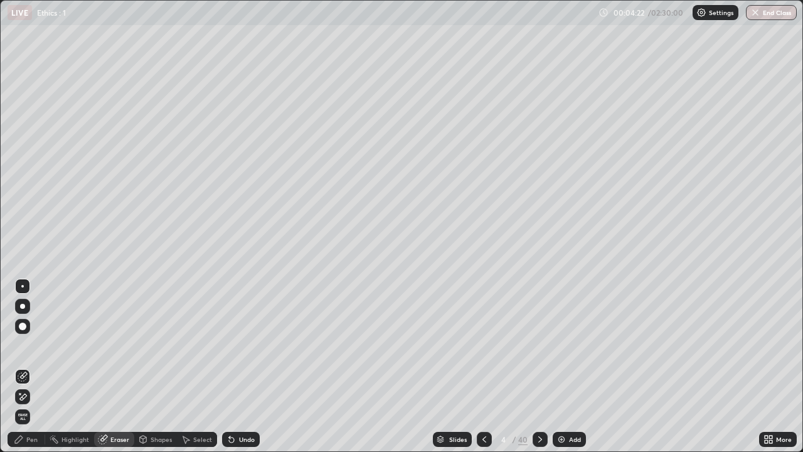
click at [537, 329] on icon at bounding box center [540, 439] width 10 height 10
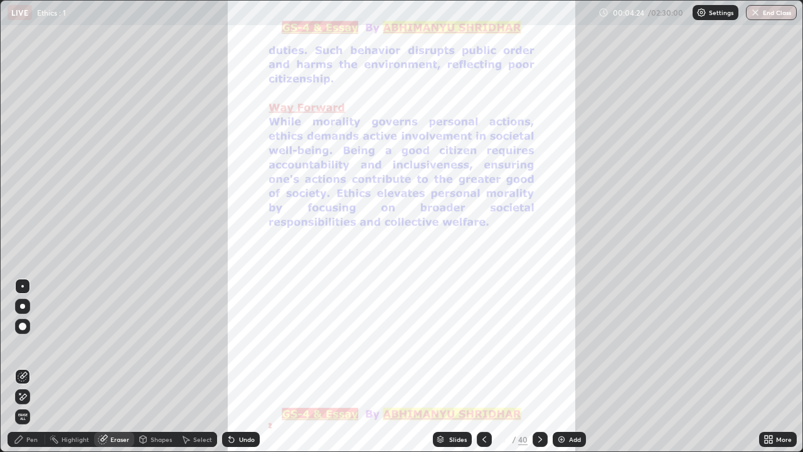
click at [484, 329] on icon at bounding box center [484, 439] width 10 height 10
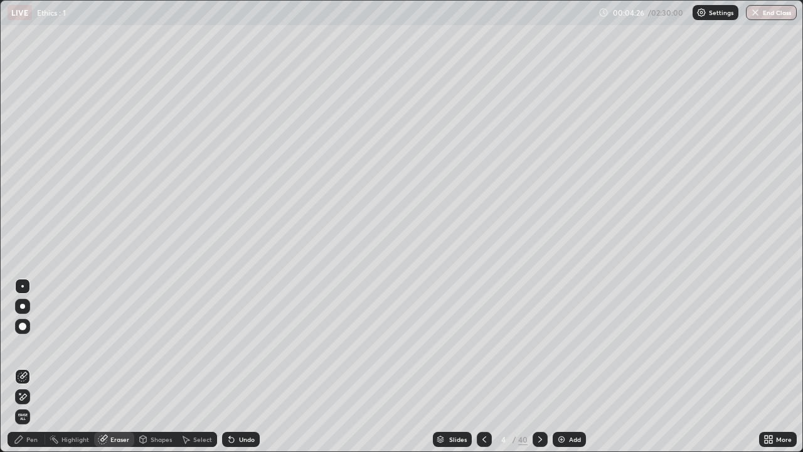
click at [483, 329] on icon at bounding box center [485, 439] width 4 height 6
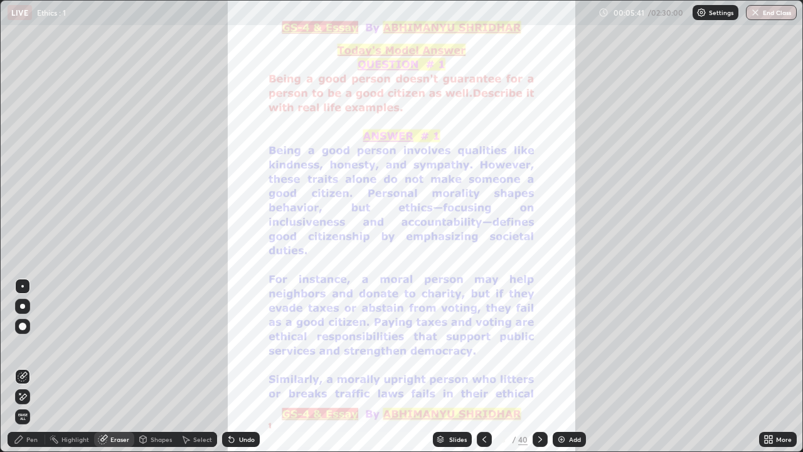
click at [539, 329] on icon at bounding box center [540, 439] width 10 height 10
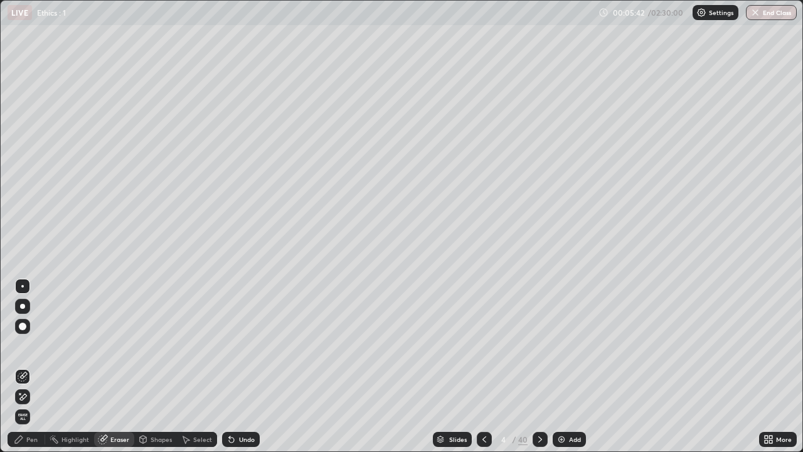
click at [545, 329] on div at bounding box center [540, 439] width 15 height 15
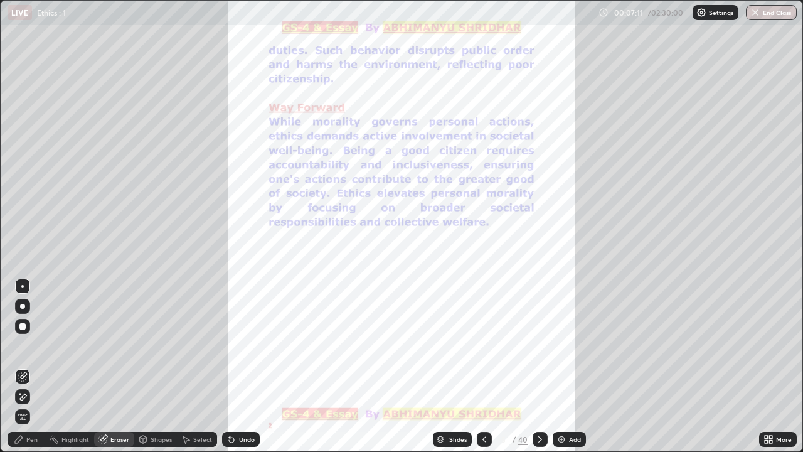
click at [539, 329] on icon at bounding box center [540, 439] width 10 height 10
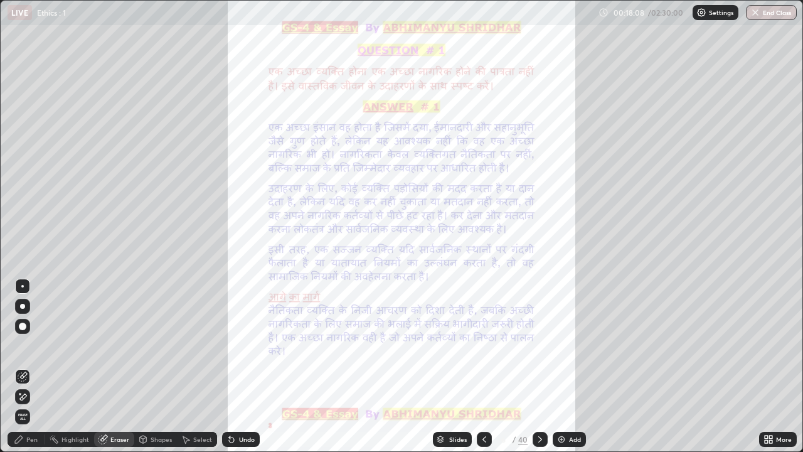
click at [541, 329] on icon at bounding box center [540, 439] width 10 height 10
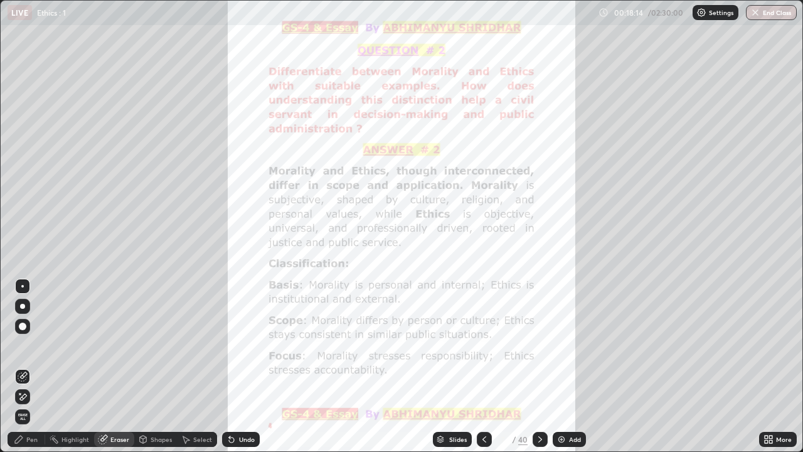
click at [539, 329] on icon at bounding box center [540, 439] width 10 height 10
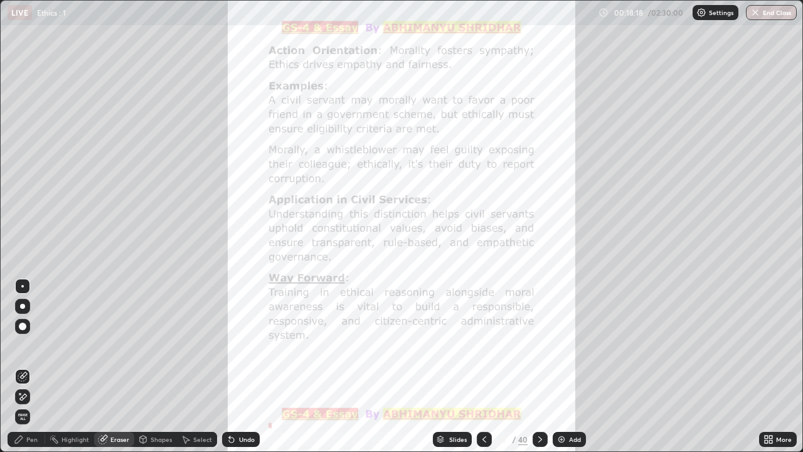
click at [545, 329] on div at bounding box center [540, 439] width 15 height 15
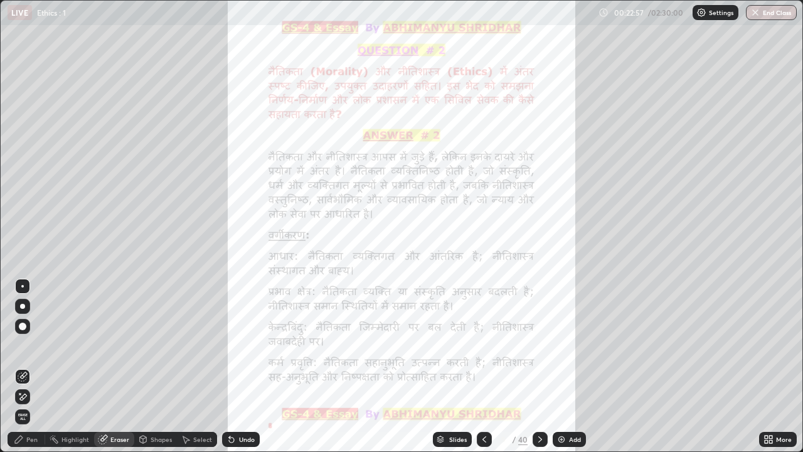
click at [544, 329] on div at bounding box center [540, 439] width 15 height 15
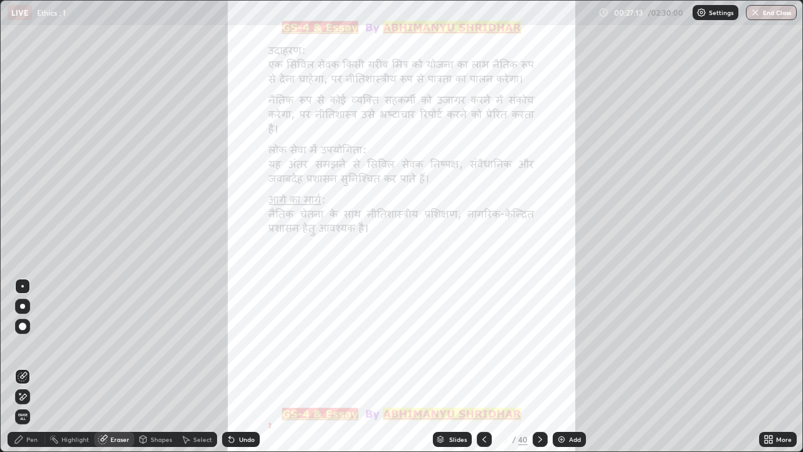
click at [539, 329] on icon at bounding box center [540, 439] width 10 height 10
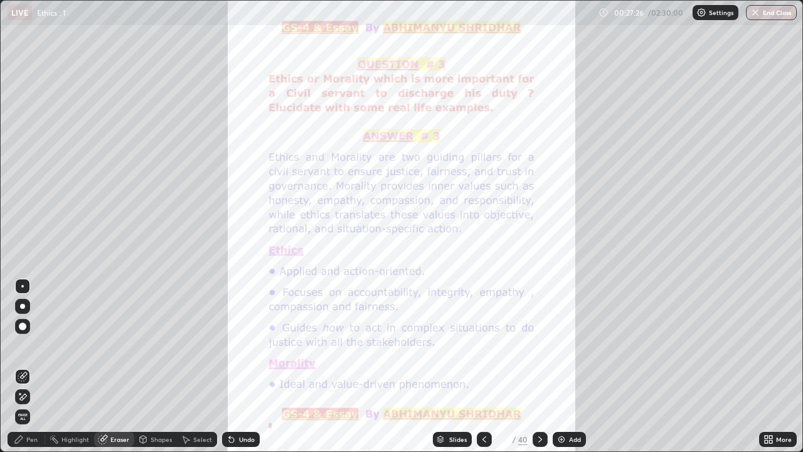
click at [539, 329] on icon at bounding box center [540, 439] width 10 height 10
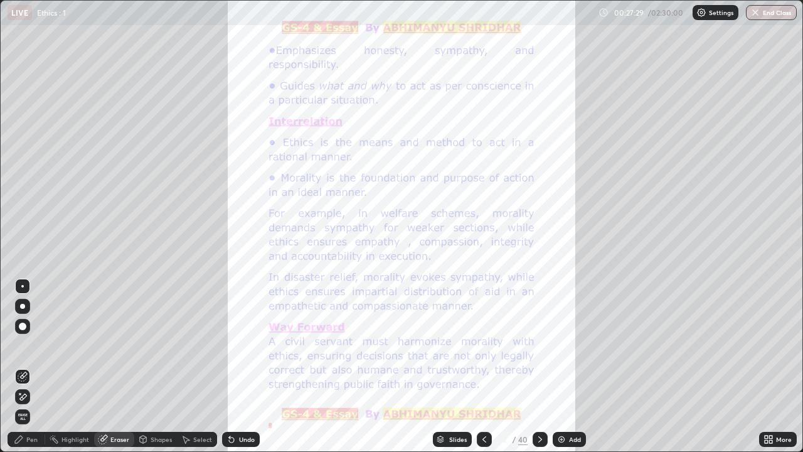
click at [539, 329] on icon at bounding box center [540, 439] width 10 height 10
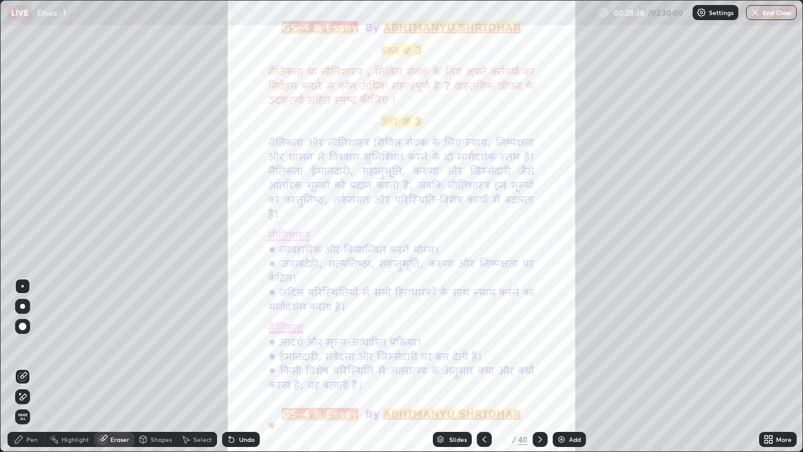
click at [547, 329] on div at bounding box center [540, 439] width 15 height 15
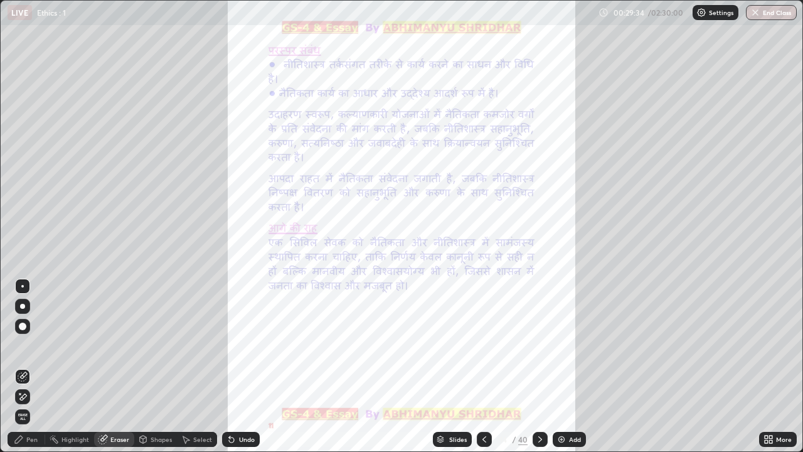
click at [544, 329] on div at bounding box center [540, 439] width 15 height 15
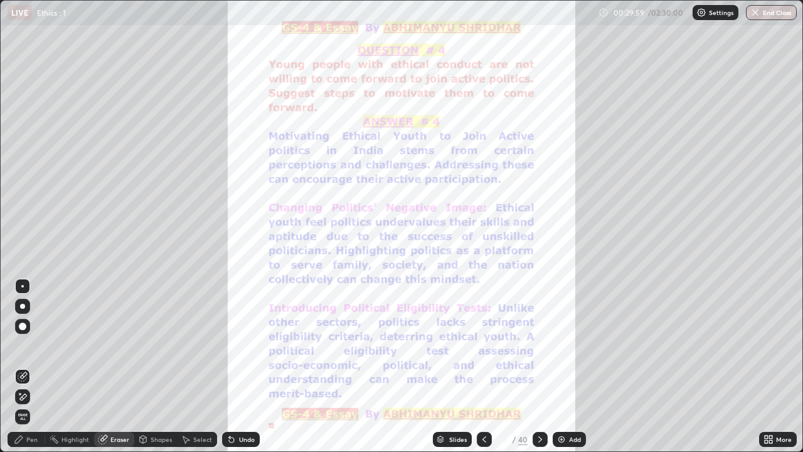
click at [539, 329] on icon at bounding box center [540, 439] width 10 height 10
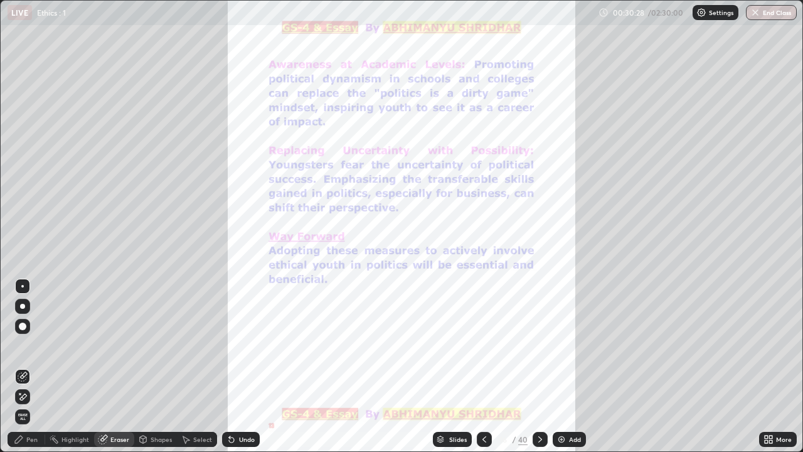
click at [545, 329] on div at bounding box center [540, 439] width 15 height 15
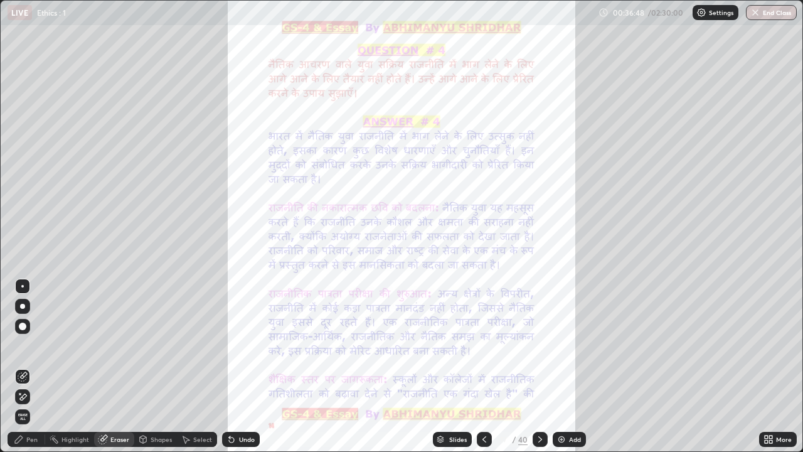
click at [22, 329] on icon at bounding box center [19, 440] width 8 height 8
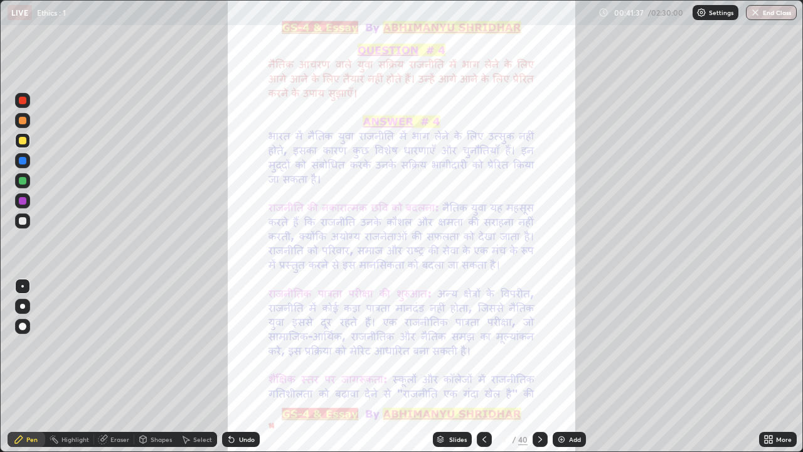
click at [539, 329] on icon at bounding box center [540, 439] width 10 height 10
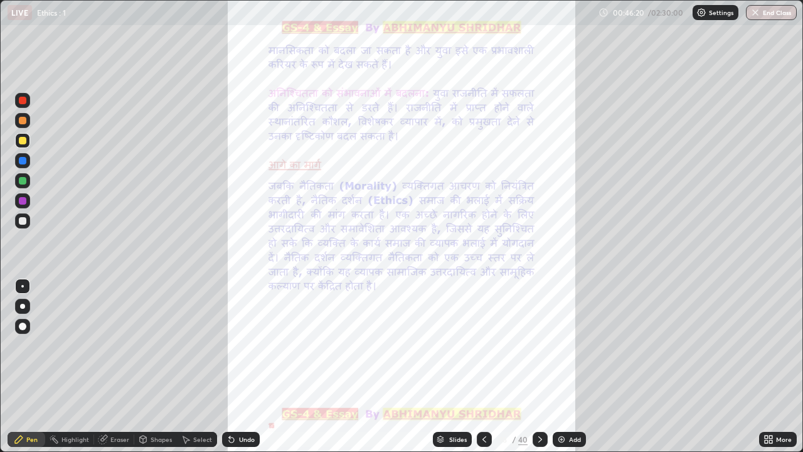
click at [575, 329] on div "Add" at bounding box center [575, 439] width 12 height 6
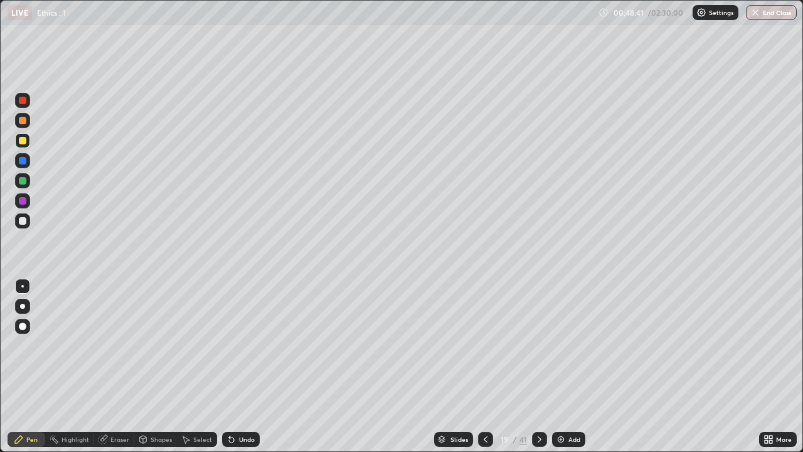
click at [538, 329] on icon at bounding box center [540, 439] width 10 height 10
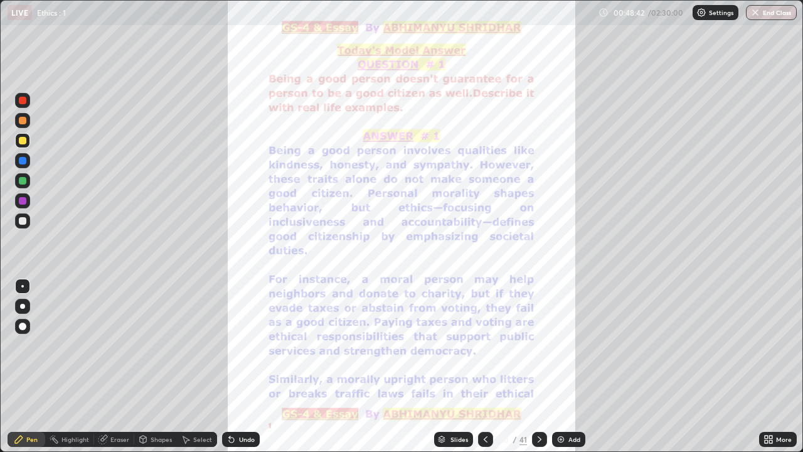
click at [484, 329] on icon at bounding box center [486, 439] width 10 height 10
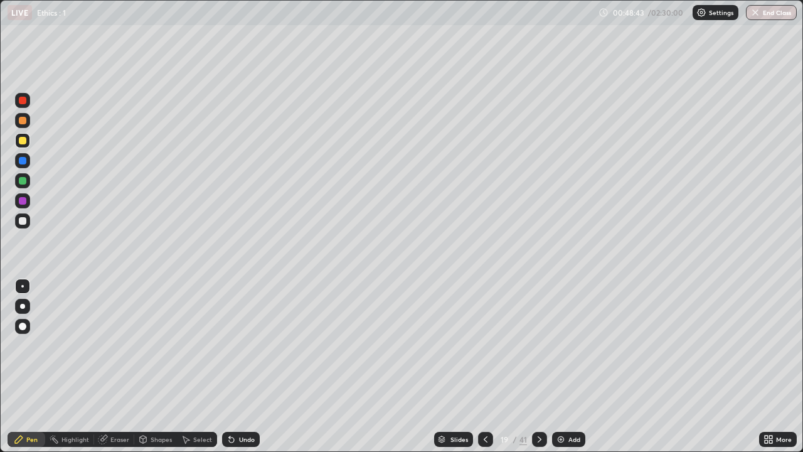
click at [565, 329] on img at bounding box center [561, 439] width 10 height 10
click at [117, 329] on div "Eraser" at bounding box center [119, 439] width 19 height 6
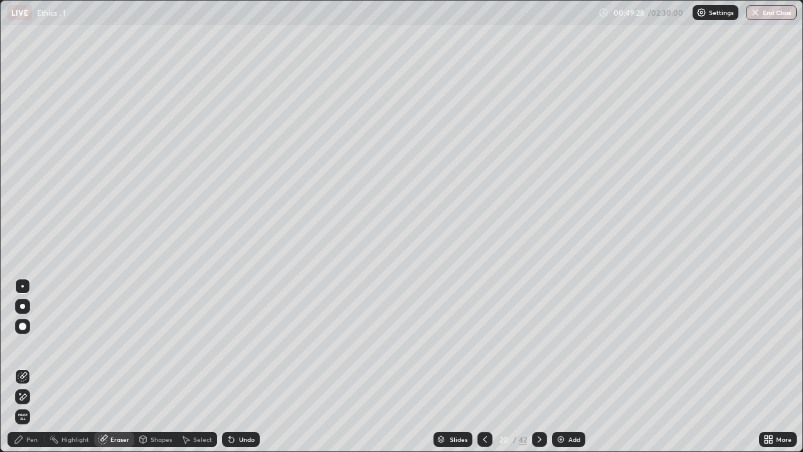
click at [29, 329] on div "Pen" at bounding box center [31, 439] width 11 height 6
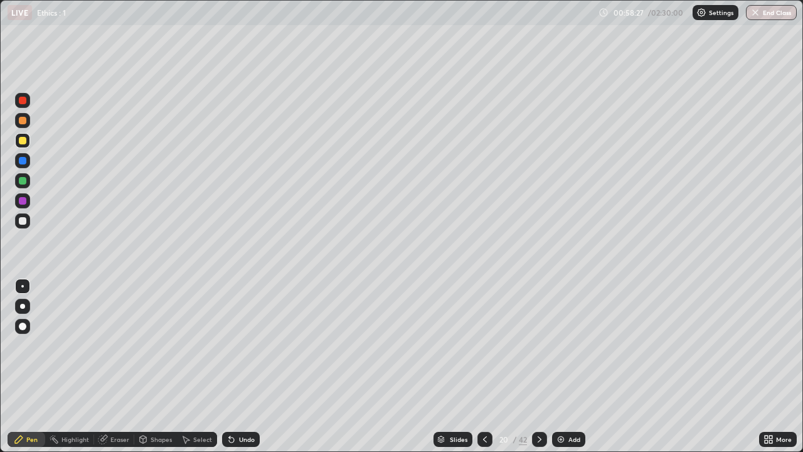
click at [123, 329] on div "Eraser" at bounding box center [119, 439] width 19 height 6
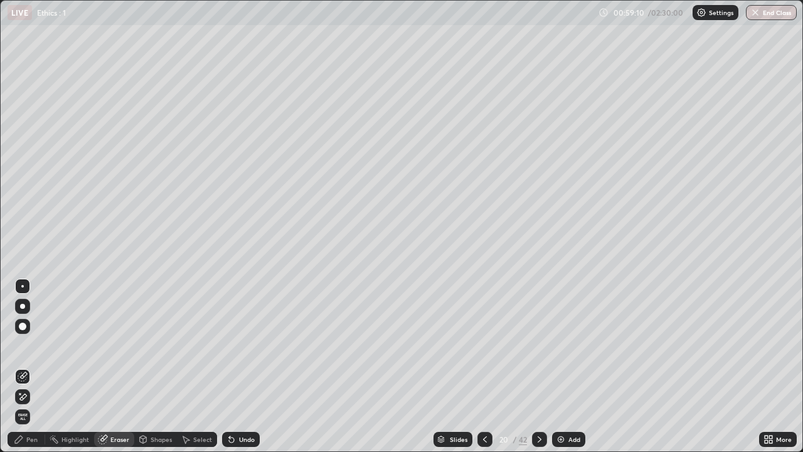
click at [32, 329] on div "Pen" at bounding box center [31, 439] width 11 height 6
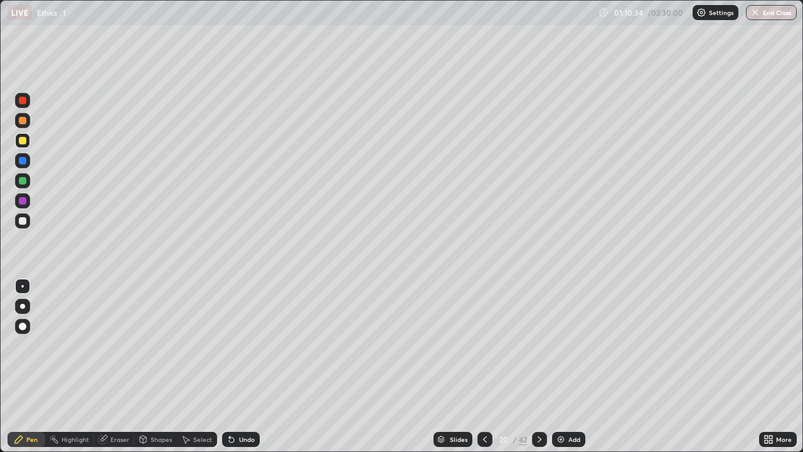
click at [117, 329] on div "Eraser" at bounding box center [119, 439] width 19 height 6
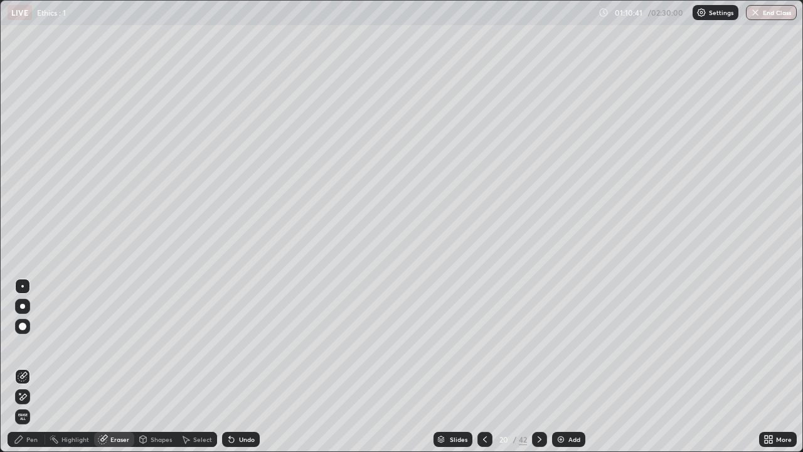
click at [33, 329] on div "Pen" at bounding box center [31, 439] width 11 height 6
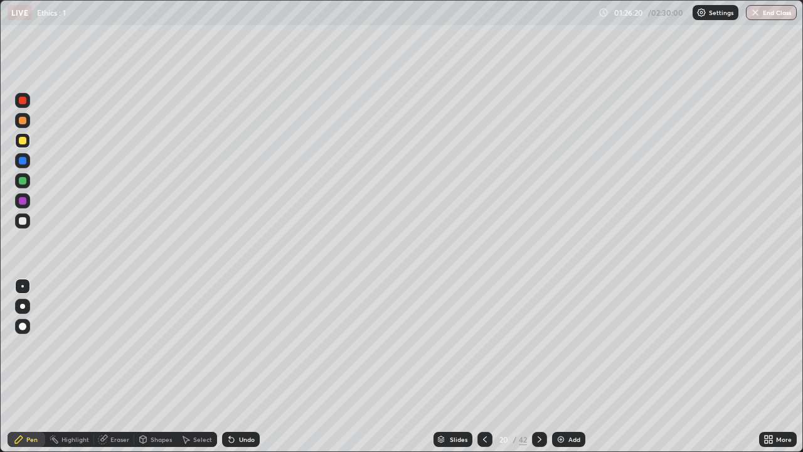
click at [538, 329] on icon at bounding box center [540, 439] width 10 height 10
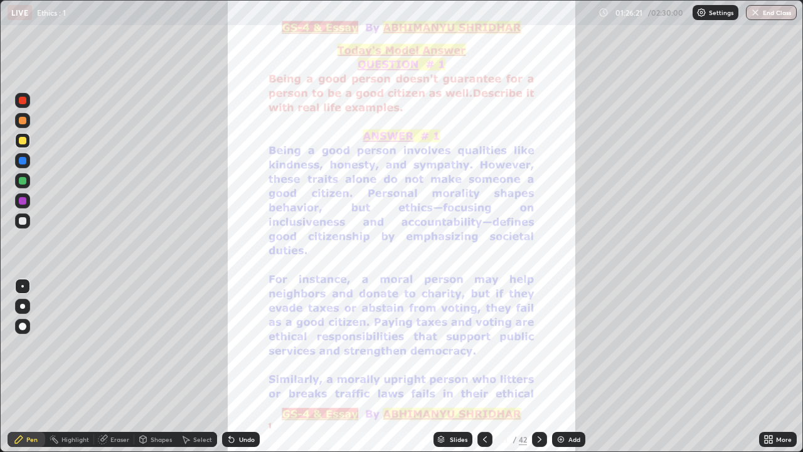
click at [569, 329] on div "Add" at bounding box center [575, 439] width 12 height 6
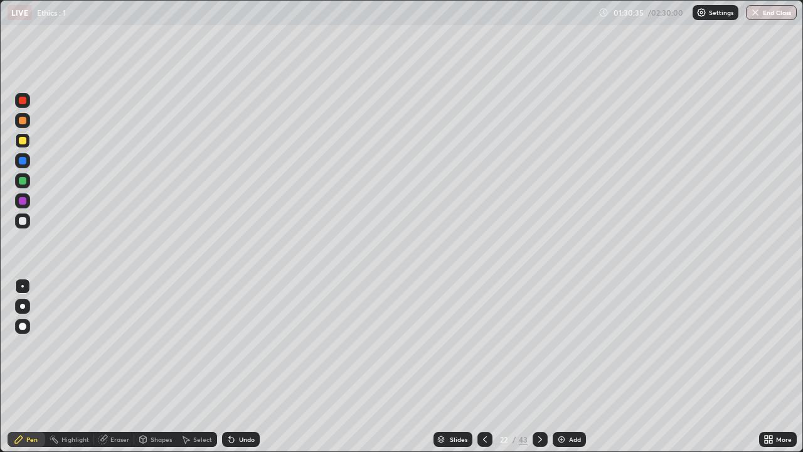
click at [564, 329] on img at bounding box center [562, 439] width 10 height 10
click at [567, 329] on div "Add" at bounding box center [569, 439] width 33 height 15
click at [205, 329] on div "Select" at bounding box center [202, 439] width 19 height 6
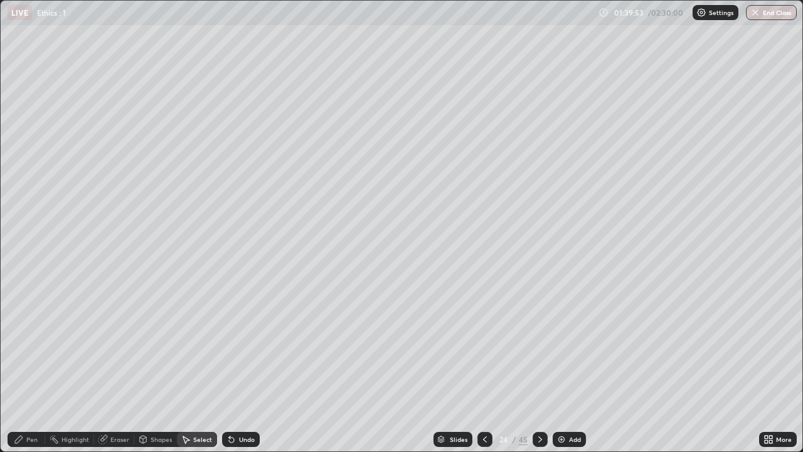
click at [122, 329] on div "Eraser" at bounding box center [119, 439] width 19 height 6
click at [32, 329] on div "Pen" at bounding box center [31, 439] width 11 height 6
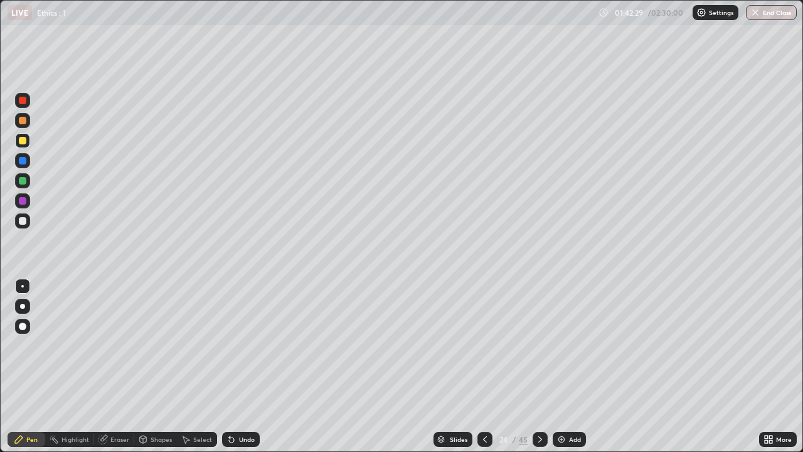
click at [562, 329] on img at bounding box center [562, 439] width 10 height 10
click at [28, 201] on div at bounding box center [22, 200] width 15 height 15
click at [21, 141] on div at bounding box center [23, 141] width 8 height 8
click at [119, 329] on div "Eraser" at bounding box center [119, 439] width 19 height 6
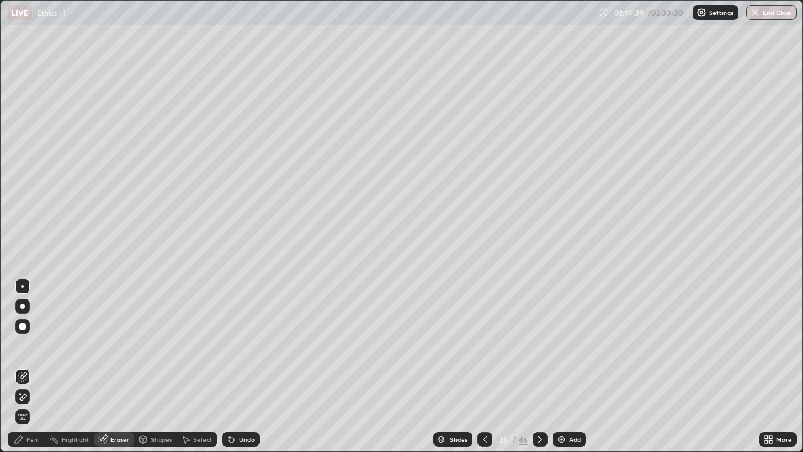
click at [28, 329] on div "Pen" at bounding box center [31, 439] width 11 height 6
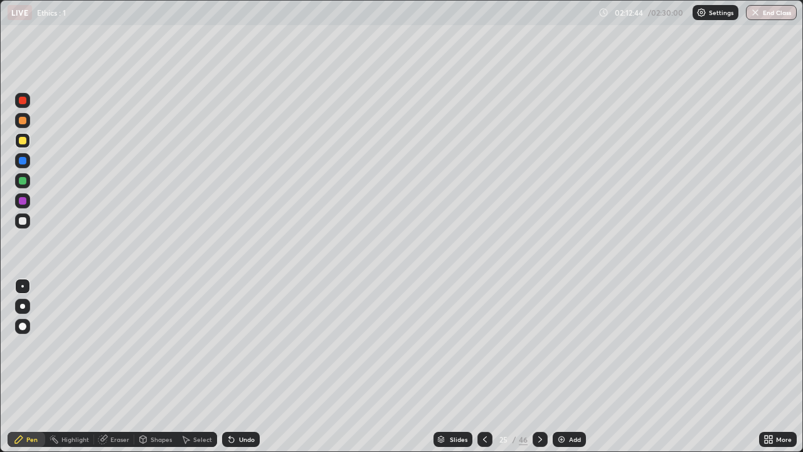
click at [572, 329] on div "Add" at bounding box center [575, 439] width 12 height 6
click at [570, 329] on div "Add" at bounding box center [568, 439] width 33 height 15
click at [23, 118] on div at bounding box center [23, 121] width 8 height 8
click at [24, 140] on div at bounding box center [23, 141] width 8 height 8
click at [128, 329] on div "Eraser" at bounding box center [119, 439] width 19 height 6
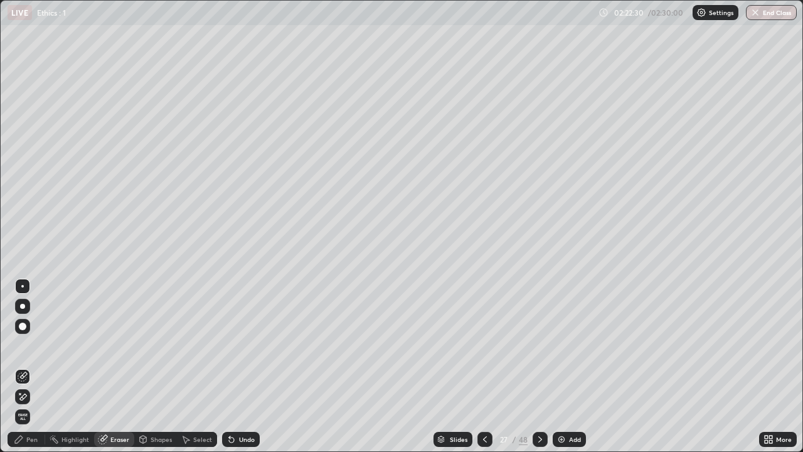
click at [32, 329] on div "Pen" at bounding box center [31, 439] width 11 height 6
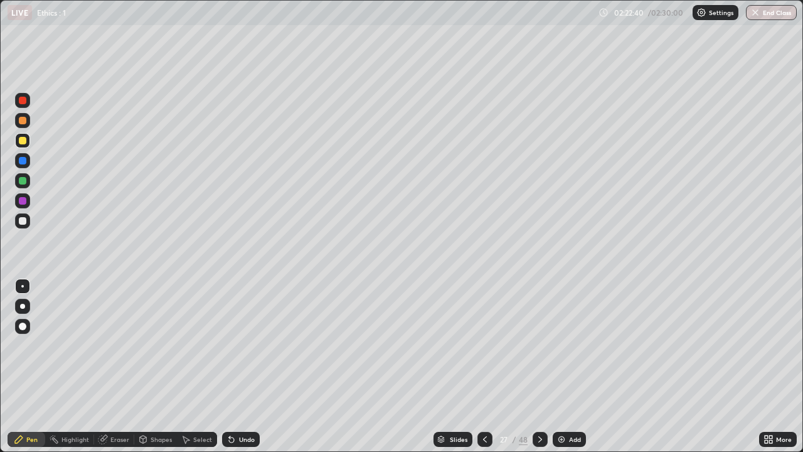
click at [23, 201] on div at bounding box center [23, 201] width 8 height 8
click at [22, 120] on div at bounding box center [23, 121] width 8 height 8
click at [22, 103] on div at bounding box center [23, 101] width 8 height 8
click at [22, 181] on div at bounding box center [23, 181] width 8 height 8
click at [687, 329] on div "Slides 27 / 48 Add" at bounding box center [510, 439] width 500 height 25
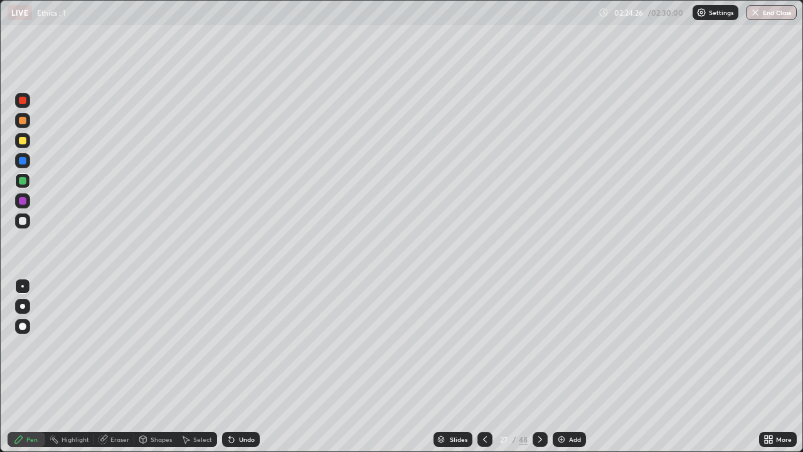
click at [751, 329] on div "Slides 27 / 48 Add" at bounding box center [510, 439] width 500 height 25
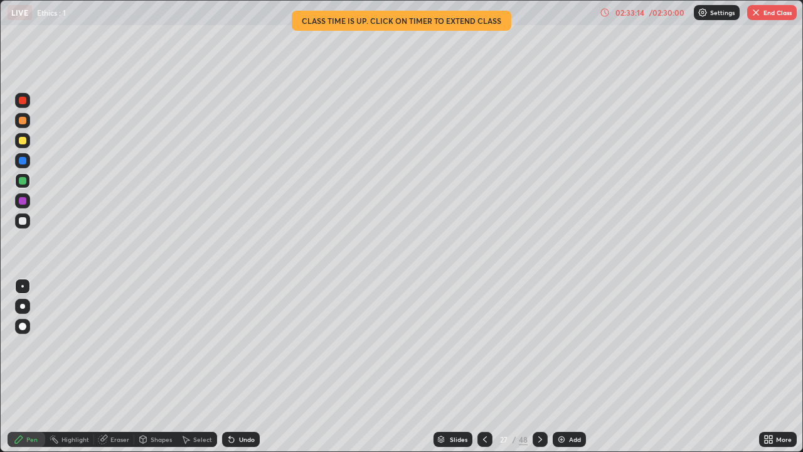
click at [522, 329] on div "48" at bounding box center [523, 439] width 9 height 11
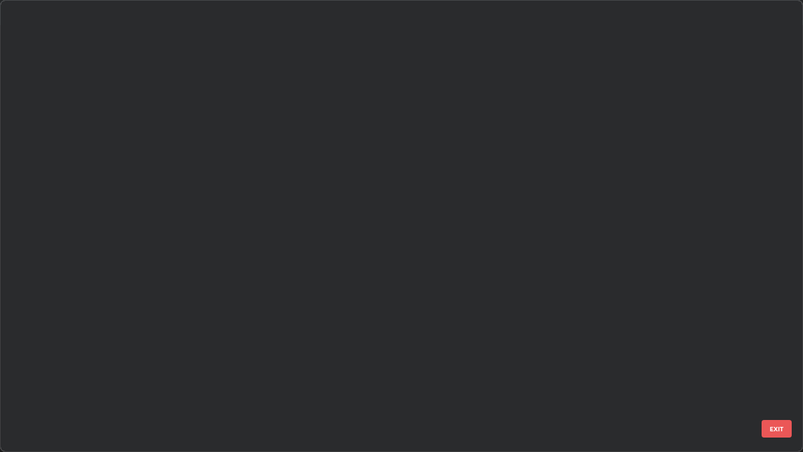
scroll to position [447, 796]
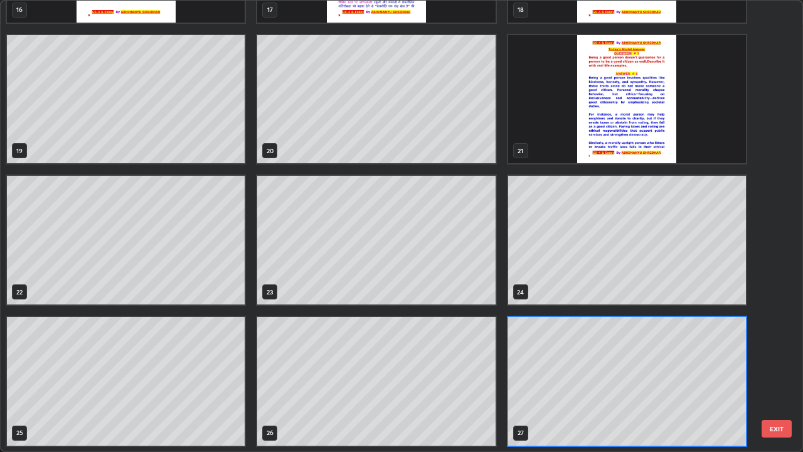
click at [773, 329] on button "EXIT" at bounding box center [777, 429] width 30 height 18
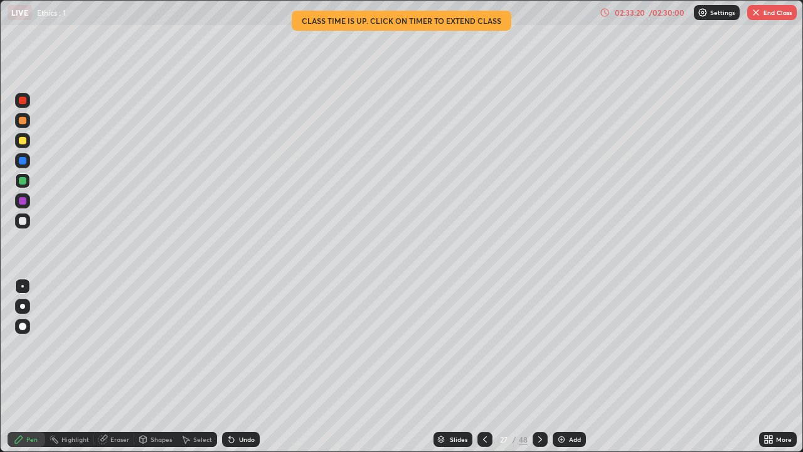
click at [784, 16] on button "End Class" at bounding box center [772, 12] width 50 height 15
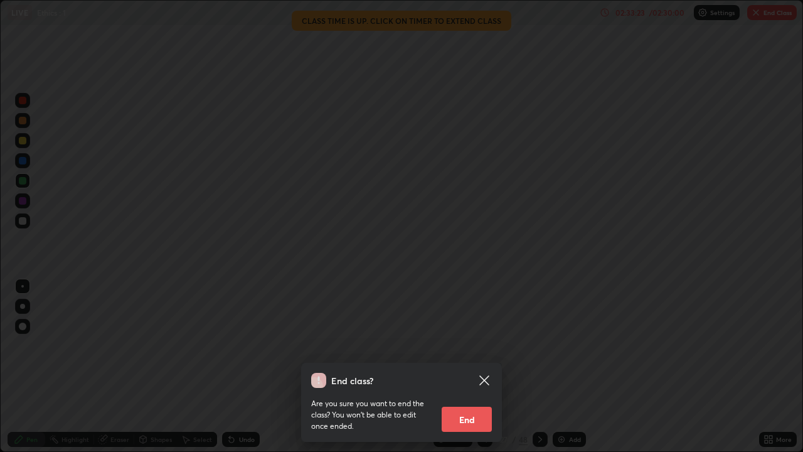
click at [468, 329] on button "End" at bounding box center [467, 419] width 50 height 25
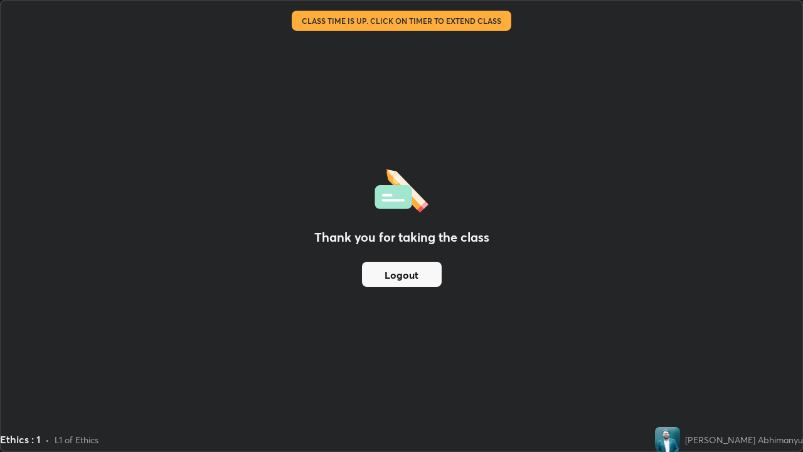
click at [416, 280] on button "Logout" at bounding box center [402, 274] width 80 height 25
click at [409, 270] on button "Logout" at bounding box center [402, 274] width 80 height 25
click at [742, 329] on div "[PERSON_NAME] Abhimanyu" at bounding box center [744, 439] width 118 height 13
click at [421, 275] on button "Logout" at bounding box center [402, 274] width 80 height 25
click at [420, 274] on button "Logout" at bounding box center [402, 274] width 80 height 25
